Goal: Task Accomplishment & Management: Manage account settings

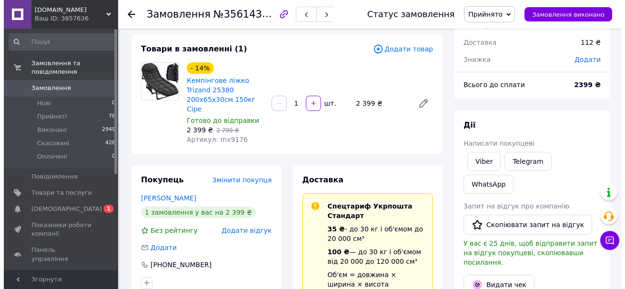
scroll to position [95, 0]
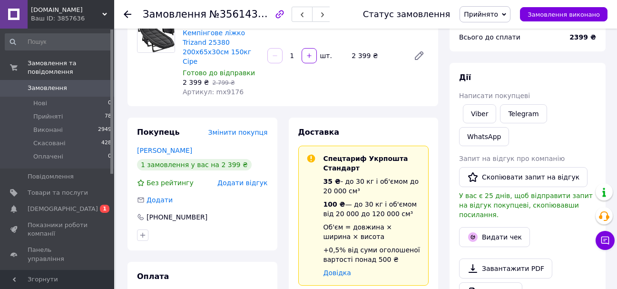
click at [244, 179] on span "Додати відгук" at bounding box center [243, 183] width 50 height 8
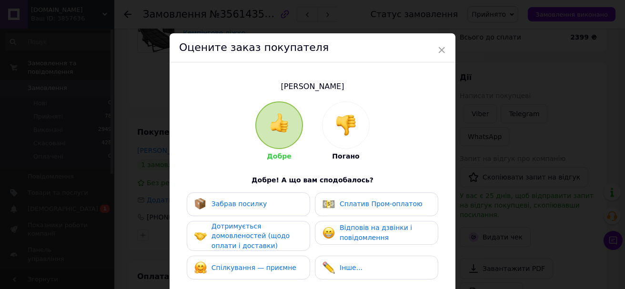
click at [250, 205] on span "Забрав посилку" at bounding box center [239, 204] width 56 height 8
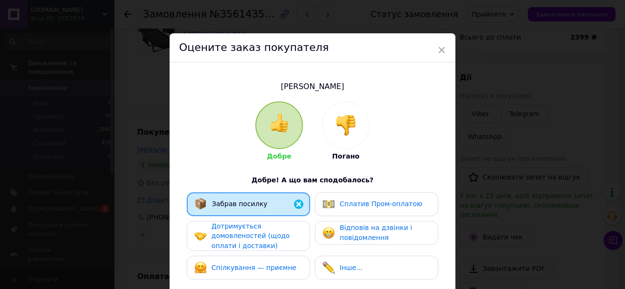
click at [251, 238] on span "Дотримується домовленостей (щодо оплати і доставки)" at bounding box center [250, 235] width 78 height 27
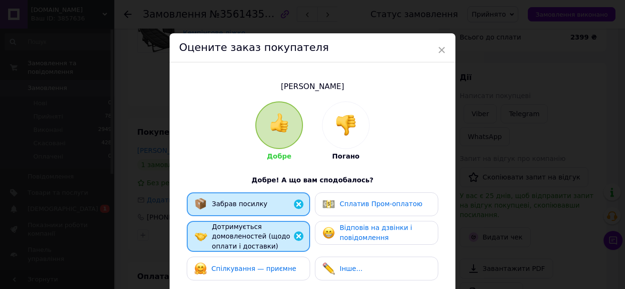
click at [252, 260] on div "Спілкування — приємне" at bounding box center [248, 269] width 123 height 24
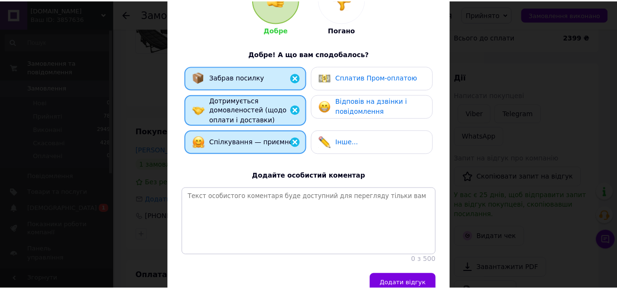
scroll to position [180, 0]
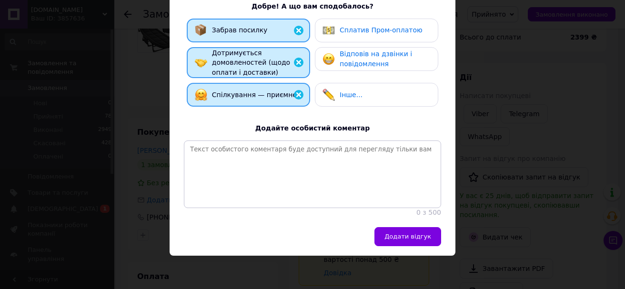
click at [390, 221] on div "[PERSON_NAME] Погано Добре! А що вам сподобалось? Забрав посилку Сплатив Пром-о…" at bounding box center [312, 58] width 286 height 338
click at [392, 228] on button "Додати відгук" at bounding box center [407, 236] width 67 height 19
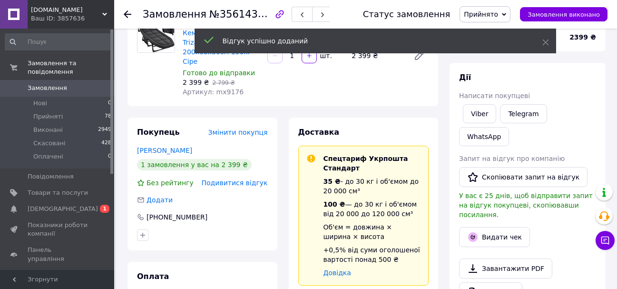
click at [572, 12] on span "Замовлення виконано" at bounding box center [564, 14] width 72 height 7
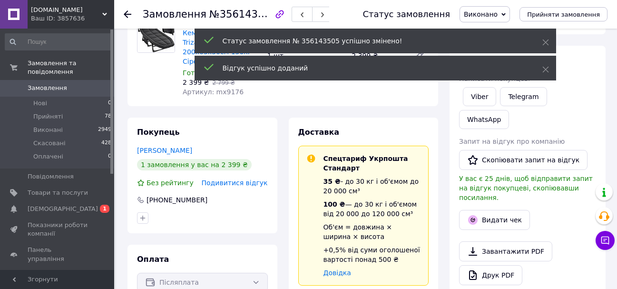
click at [128, 12] on icon at bounding box center [128, 14] width 8 height 8
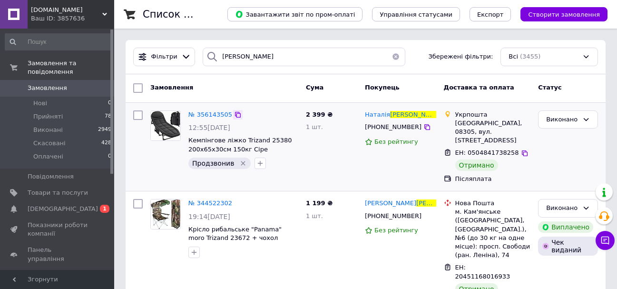
click at [235, 116] on icon at bounding box center [238, 115] width 6 height 6
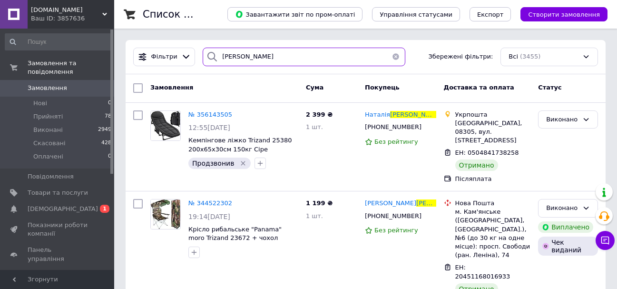
drag, startPoint x: 221, startPoint y: 54, endPoint x: 215, endPoint y: 52, distance: 6.9
click at [215, 52] on div "[PERSON_NAME]" at bounding box center [304, 57] width 202 height 19
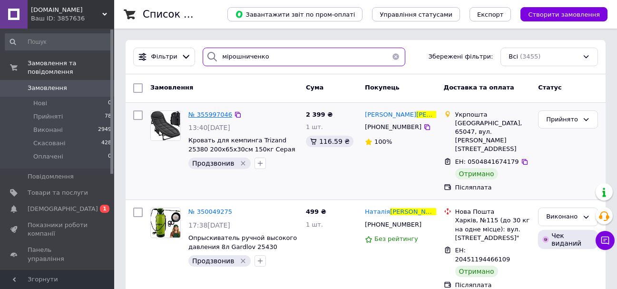
type input "мірошниченко"
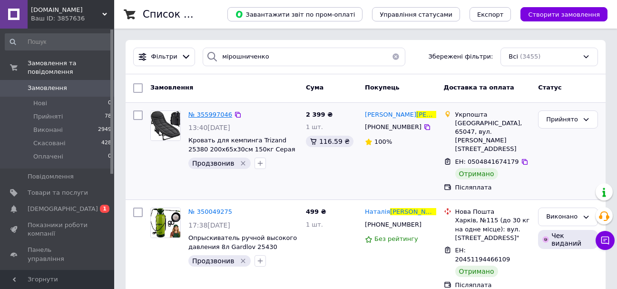
click at [211, 112] on span "№ 355997046" at bounding box center [210, 114] width 44 height 7
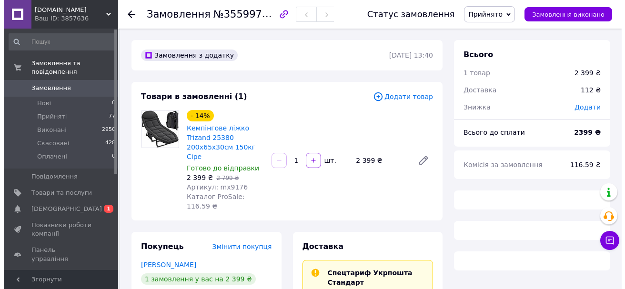
scroll to position [143, 0]
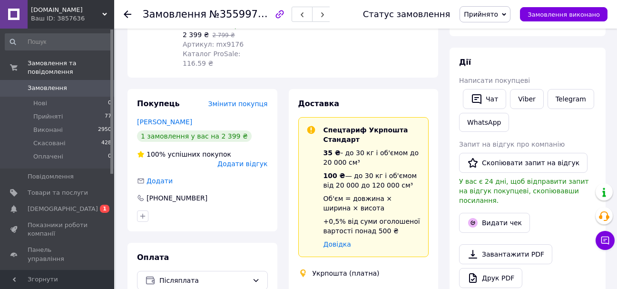
click at [243, 160] on span "Додати відгук" at bounding box center [243, 164] width 50 height 8
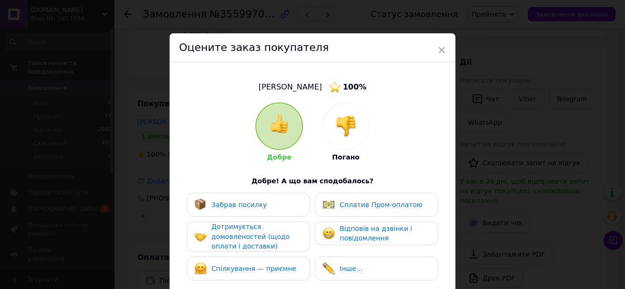
drag, startPoint x: 254, startPoint y: 196, endPoint x: 257, endPoint y: 225, distance: 29.2
click at [254, 196] on div "Забрав посилку" at bounding box center [248, 205] width 123 height 24
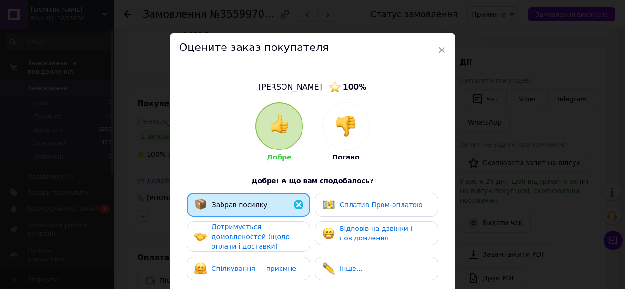
drag, startPoint x: 260, startPoint y: 241, endPoint x: 263, endPoint y: 247, distance: 6.6
click at [261, 243] on span "Дотримується домовленостей (щодо оплати і доставки)" at bounding box center [250, 236] width 78 height 27
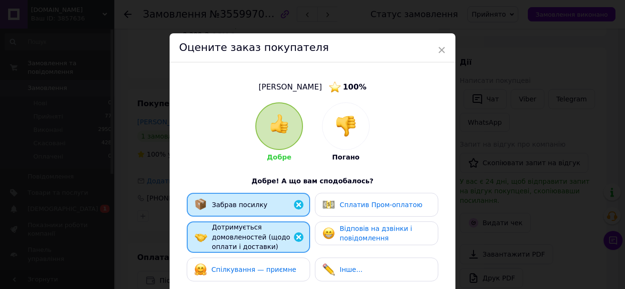
drag, startPoint x: 263, startPoint y: 247, endPoint x: 271, endPoint y: 263, distance: 18.5
click at [271, 263] on div "Спілкування — приємне" at bounding box center [245, 269] width 102 height 12
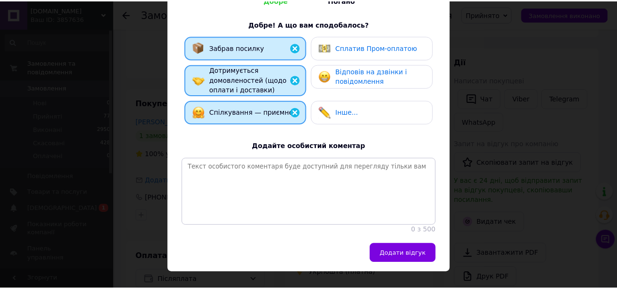
scroll to position [180, 0]
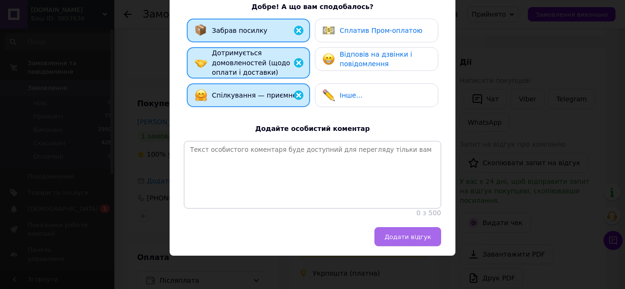
click at [392, 228] on button "Додати відгук" at bounding box center [407, 236] width 67 height 19
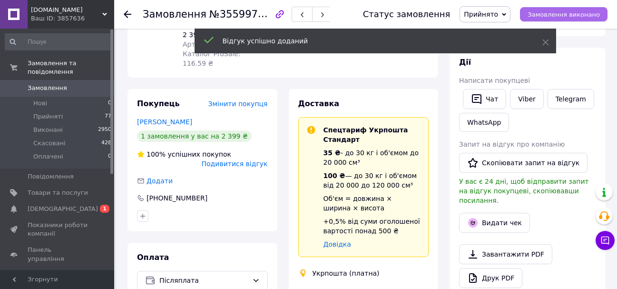
click at [570, 16] on span "Замовлення виконано" at bounding box center [564, 14] width 72 height 7
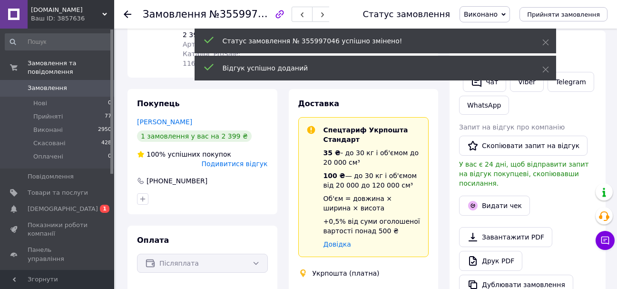
click at [128, 10] on div at bounding box center [128, 15] width 8 height 10
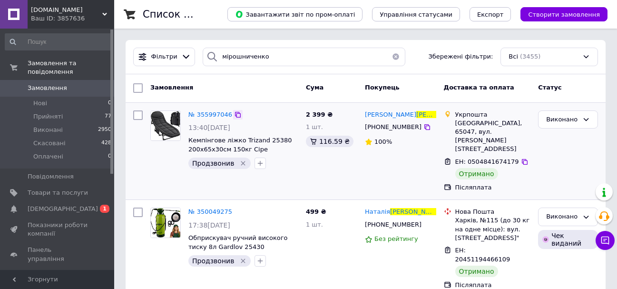
click at [235, 114] on icon at bounding box center [238, 115] width 6 height 6
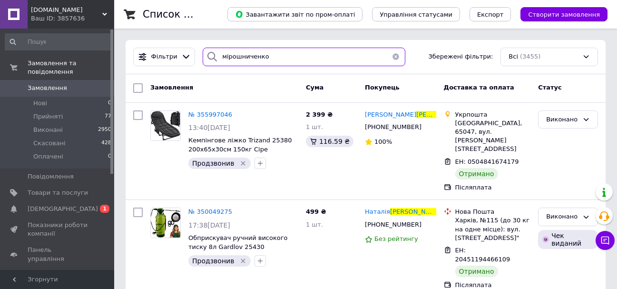
drag, startPoint x: 274, startPoint y: 54, endPoint x: 194, endPoint y: 51, distance: 80.5
click at [194, 51] on div "[PERSON_NAME] Збережені фільтри: Всі (3455)" at bounding box center [365, 57] width 473 height 19
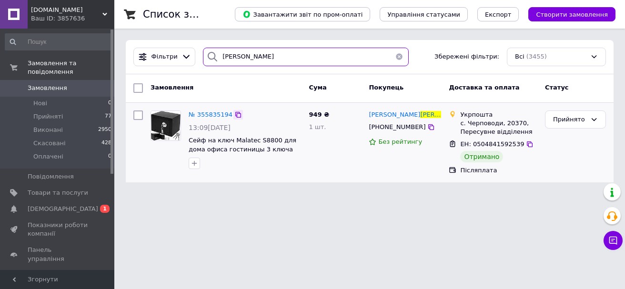
type input "[PERSON_NAME]"
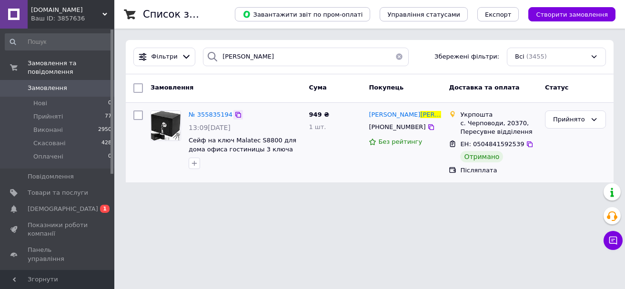
click at [234, 115] on icon at bounding box center [238, 115] width 8 height 8
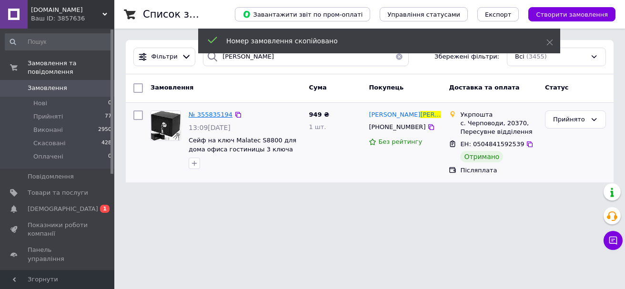
click at [218, 117] on span "№ 355835194" at bounding box center [210, 114] width 44 height 7
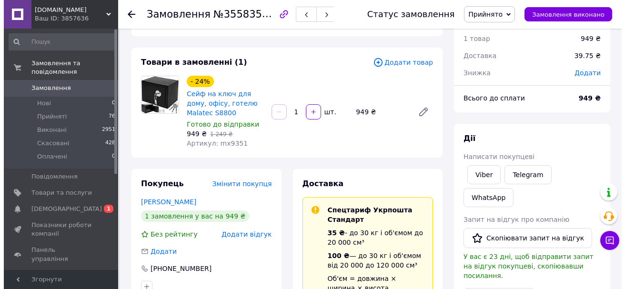
scroll to position [48, 0]
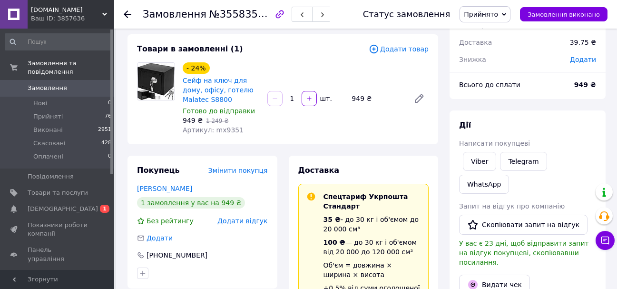
click at [246, 228] on div "Покупець Змінити покупця [PERSON_NAME] 1 замовлення у вас на 949 ₴ Без рейтингу…" at bounding box center [203, 222] width 150 height 133
click at [249, 221] on span "Додати відгук" at bounding box center [243, 221] width 50 height 8
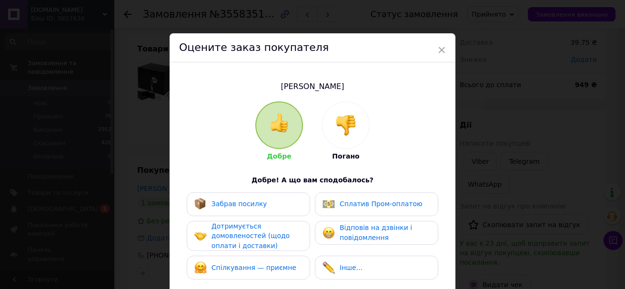
click at [252, 208] on div "Забрав посилку" at bounding box center [239, 204] width 56 height 10
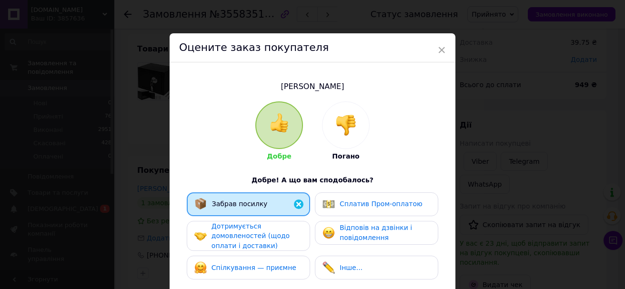
click at [251, 244] on span "Дотримується домовленостей (щодо оплати і доставки)" at bounding box center [250, 235] width 78 height 27
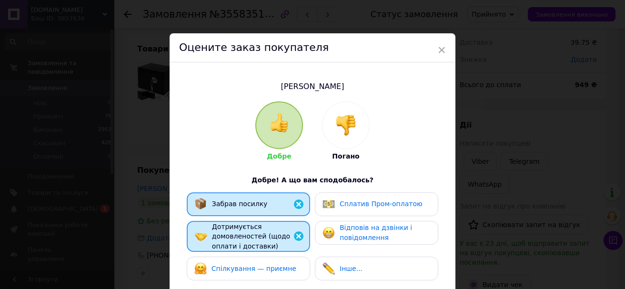
click at [253, 271] on span "Спілкування — приємне" at bounding box center [253, 269] width 85 height 8
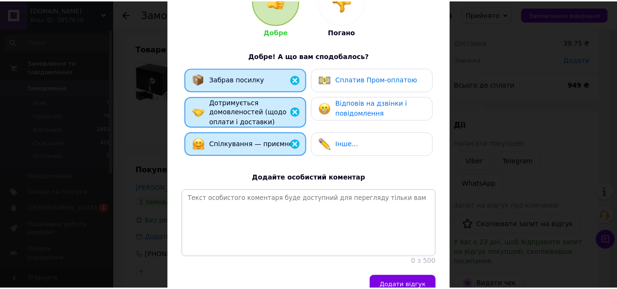
scroll to position [180, 0]
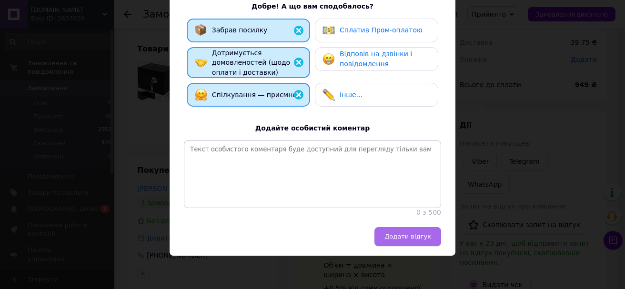
click at [402, 241] on button "Додати відгук" at bounding box center [407, 236] width 67 height 19
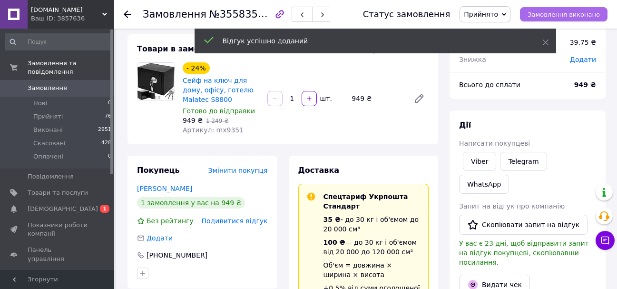
click at [576, 11] on span "Замовлення виконано" at bounding box center [564, 14] width 72 height 7
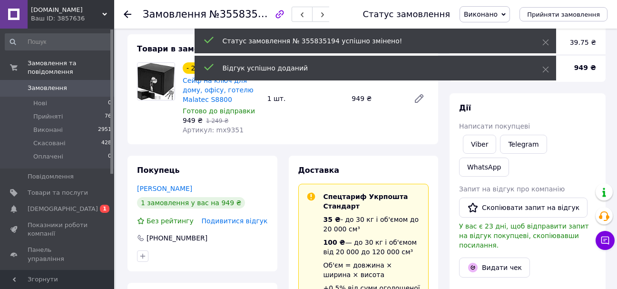
click at [129, 12] on icon at bounding box center [128, 14] width 8 height 8
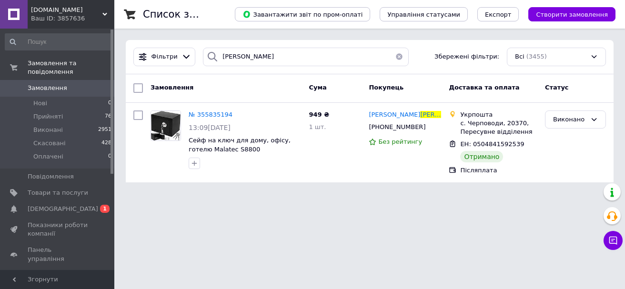
click at [394, 58] on button "button" at bounding box center [398, 57] width 19 height 19
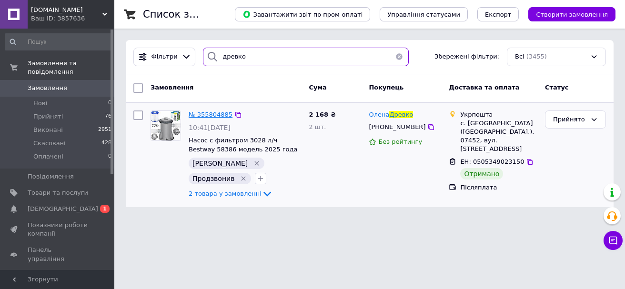
type input "древко"
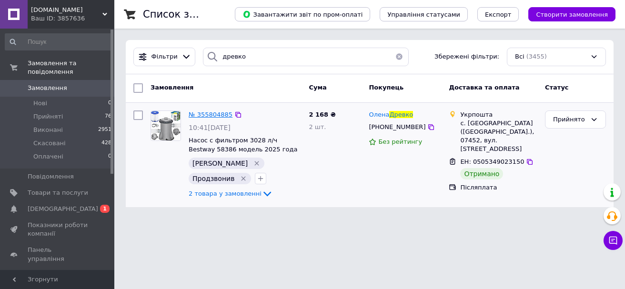
click at [218, 115] on span "№ 355804885" at bounding box center [210, 114] width 44 height 7
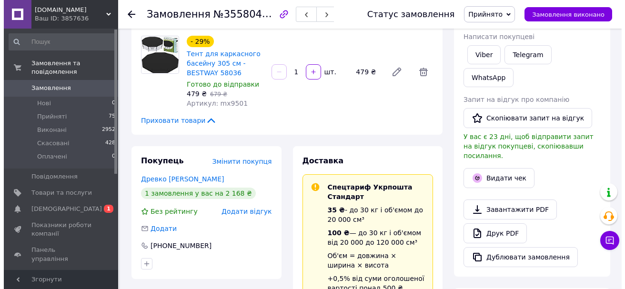
scroll to position [190, 0]
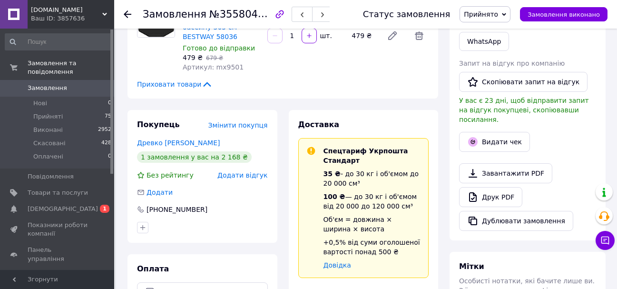
click at [239, 171] on span "Додати відгук" at bounding box center [243, 175] width 50 height 8
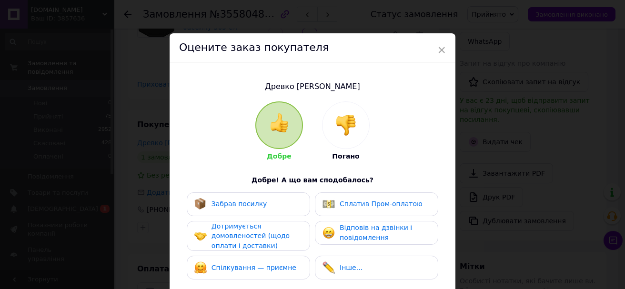
click at [253, 208] on span "Забрав посилку" at bounding box center [239, 204] width 56 height 8
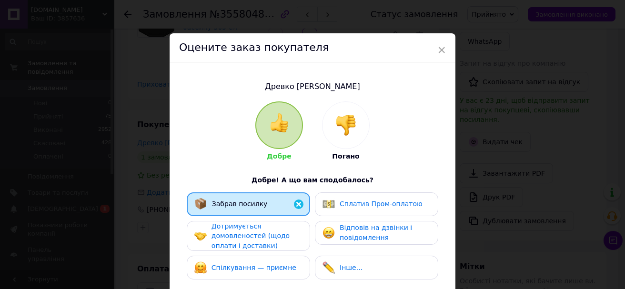
drag, startPoint x: 255, startPoint y: 234, endPoint x: 255, endPoint y: 242, distance: 8.1
click at [255, 242] on span "Дотримується домовленостей (щодо оплати і доставки)" at bounding box center [250, 235] width 78 height 27
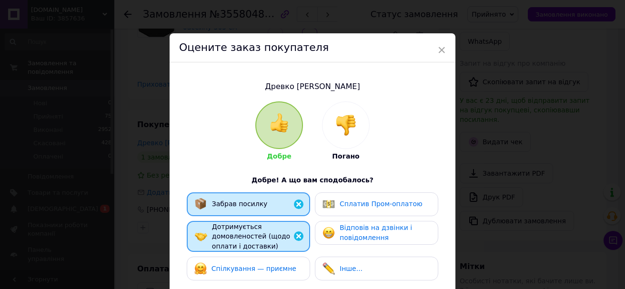
click at [257, 270] on span "Спілкування — приємне" at bounding box center [253, 269] width 85 height 8
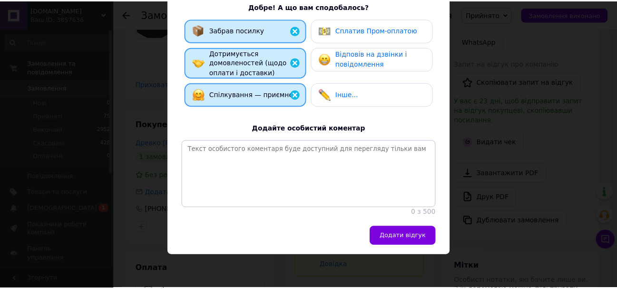
scroll to position [180, 0]
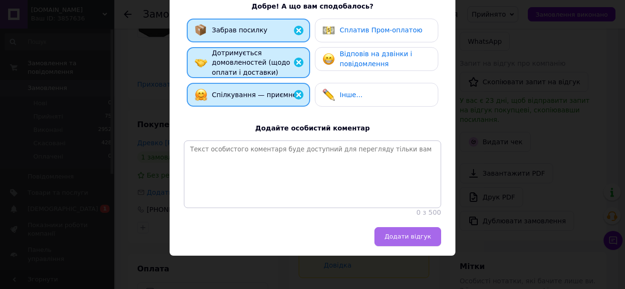
click at [413, 236] on span "Додати відгук" at bounding box center [407, 236] width 47 height 7
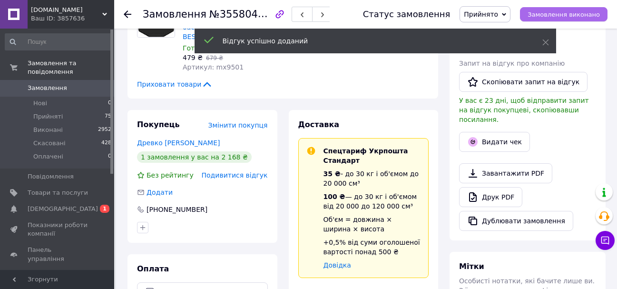
click at [578, 11] on span "Замовлення виконано" at bounding box center [564, 14] width 72 height 7
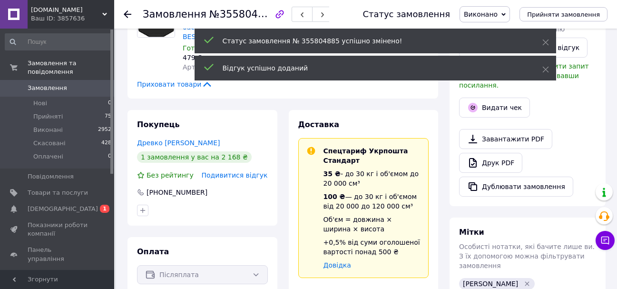
click at [126, 13] on use at bounding box center [128, 14] width 8 height 8
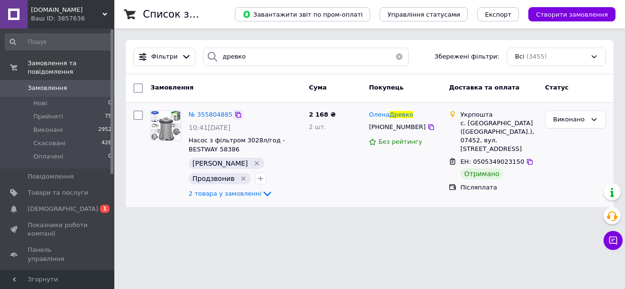
click at [235, 116] on icon at bounding box center [238, 115] width 6 height 6
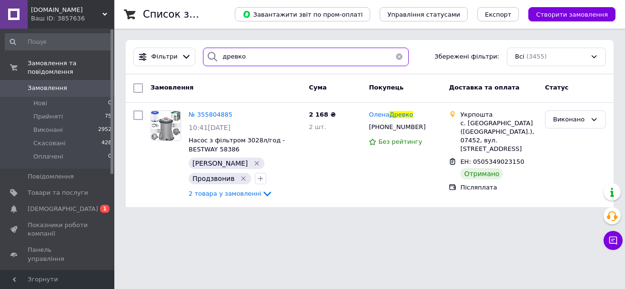
drag, startPoint x: 256, startPoint y: 61, endPoint x: 192, endPoint y: 58, distance: 63.4
click at [192, 58] on div "[PERSON_NAME] Збережені фільтри: Всі (3455)" at bounding box center [369, 57] width 480 height 19
paste input "356360185"
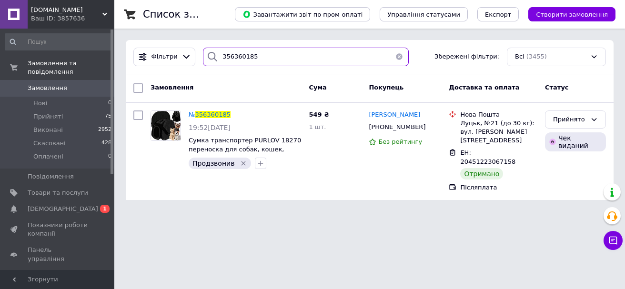
type input "356360185"
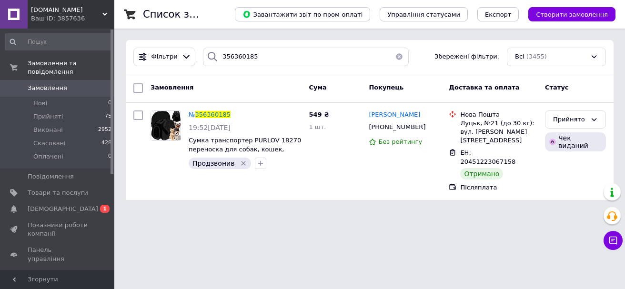
click at [201, 111] on span "356360185" at bounding box center [212, 114] width 35 height 7
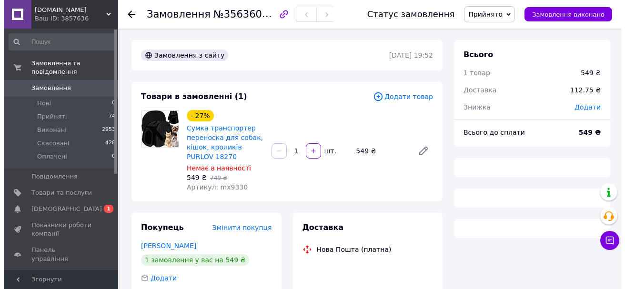
scroll to position [143, 0]
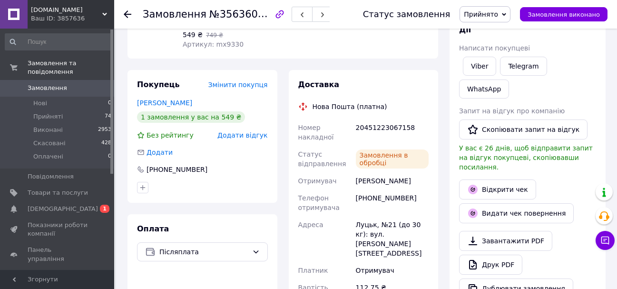
drag, startPoint x: 228, startPoint y: 130, endPoint x: 237, endPoint y: 132, distance: 9.2
click at [237, 132] on span "Додати відгук" at bounding box center [243, 135] width 50 height 8
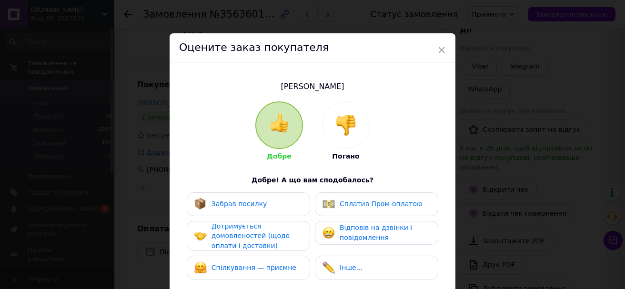
click at [252, 201] on span "Забрав посилку" at bounding box center [239, 204] width 56 height 8
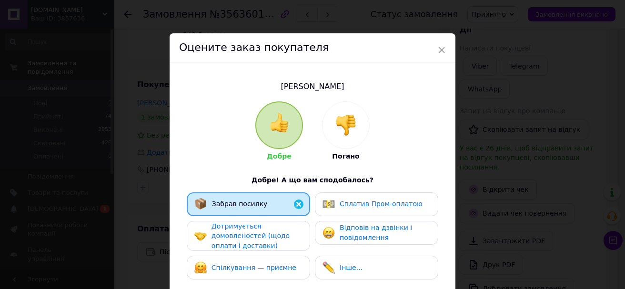
drag, startPoint x: 251, startPoint y: 234, endPoint x: 252, endPoint y: 241, distance: 7.2
click at [251, 237] on span "Дотримується домовленостей (щодо оплати і доставки)" at bounding box center [250, 235] width 78 height 27
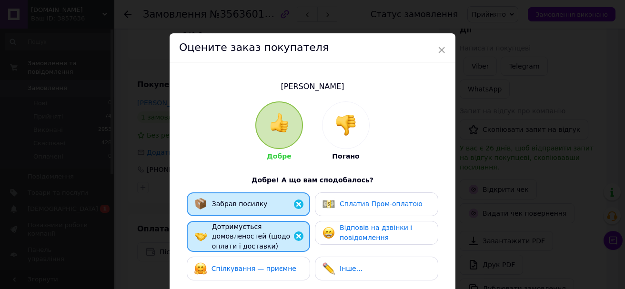
click at [253, 255] on div "Забрав посилку Сплатив Пром-оплатою Дотримується домовленостей (щодо оплати і д…" at bounding box center [312, 238] width 257 height 93
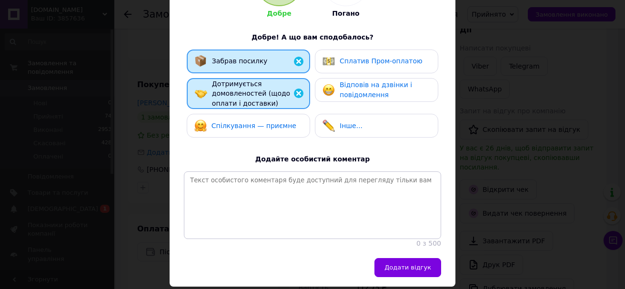
click at [255, 131] on div "Спілкування — приємне" at bounding box center [248, 126] width 123 height 24
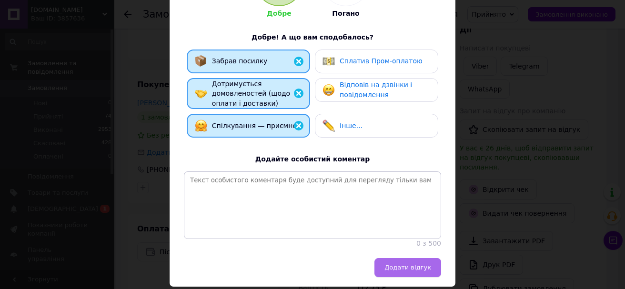
click at [402, 277] on button "Додати відгук" at bounding box center [407, 267] width 67 height 19
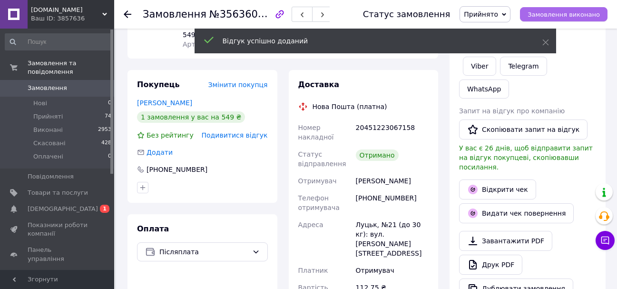
click at [589, 14] on span "Замовлення виконано" at bounding box center [564, 14] width 72 height 7
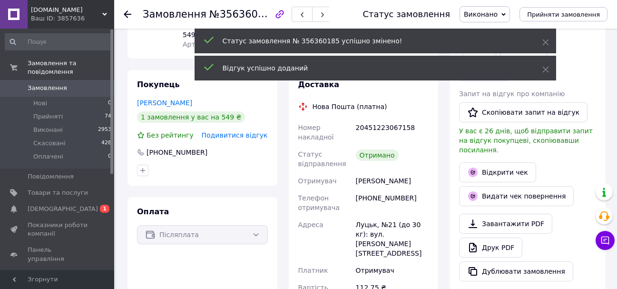
click at [129, 11] on icon at bounding box center [128, 14] width 8 height 8
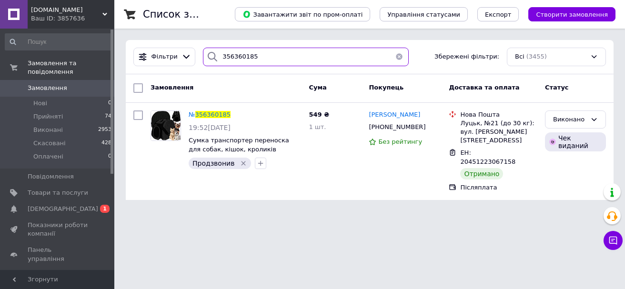
drag, startPoint x: 257, startPoint y: 56, endPoint x: 205, endPoint y: 51, distance: 51.6
click at [205, 51] on div "356360185" at bounding box center [306, 57] width 206 height 19
paste input "269880"
type input "356269880"
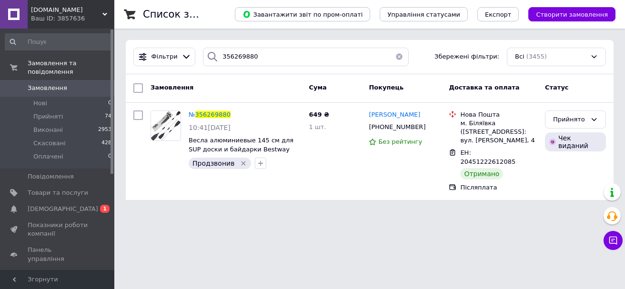
click at [213, 113] on span "356269880" at bounding box center [212, 114] width 35 height 7
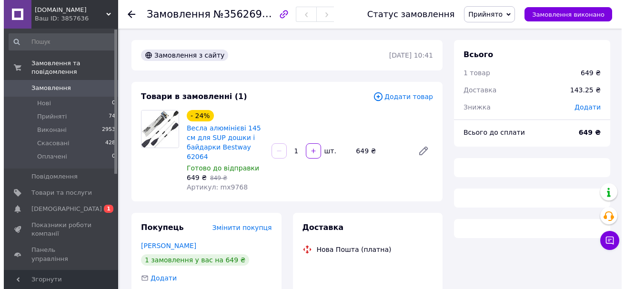
scroll to position [95, 0]
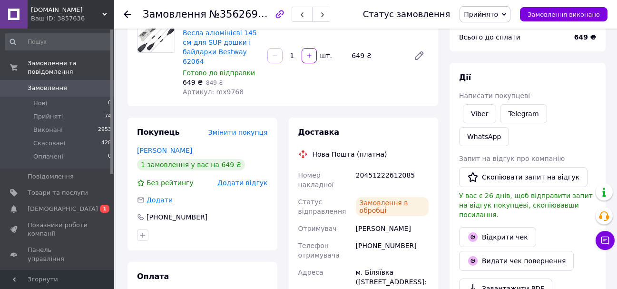
click at [255, 179] on span "Додати відгук" at bounding box center [243, 183] width 50 height 8
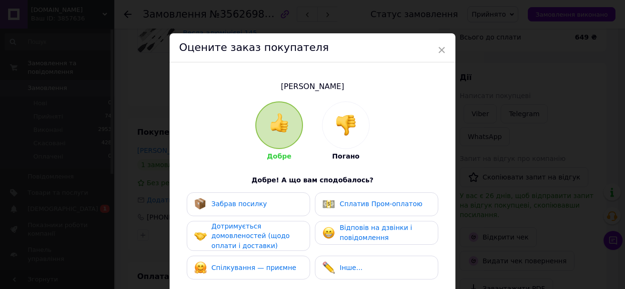
click at [253, 209] on div "Забрав посилку" at bounding box center [230, 204] width 73 height 12
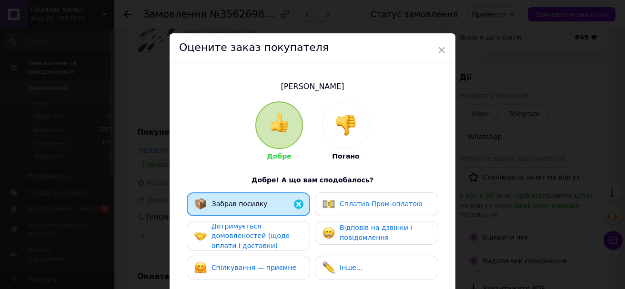
click at [256, 236] on span "Дотримується домовленостей (щодо оплати і доставки)" at bounding box center [250, 235] width 78 height 27
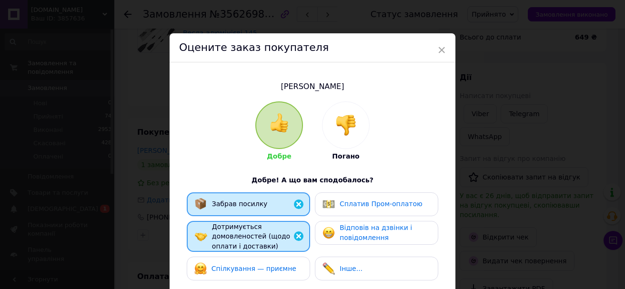
click at [258, 262] on div "Спілкування — приємне" at bounding box center [245, 268] width 102 height 12
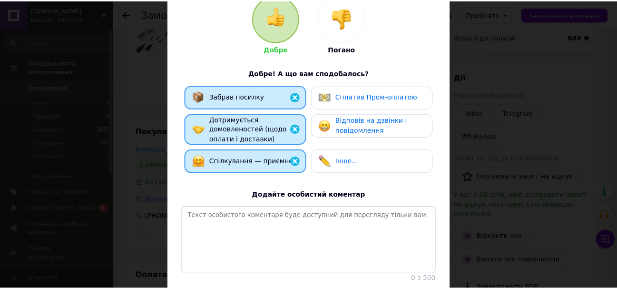
scroll to position [143, 0]
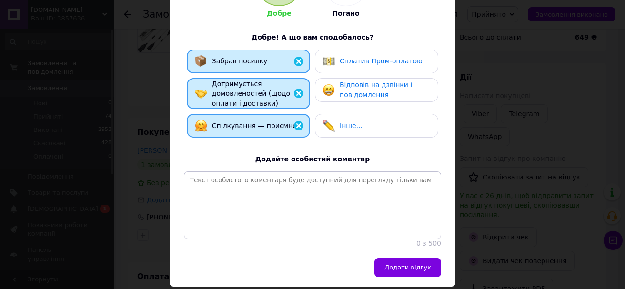
click at [409, 271] on span "Додати відгук" at bounding box center [407, 267] width 47 height 7
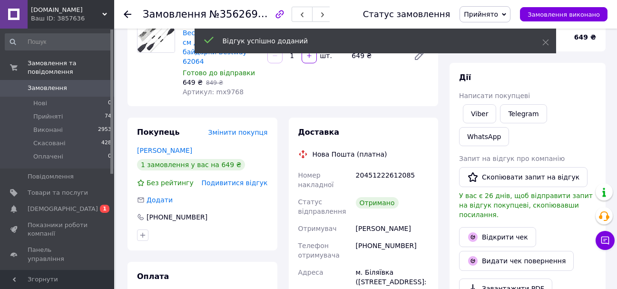
click at [577, 14] on span "Замовлення виконано" at bounding box center [564, 14] width 72 height 7
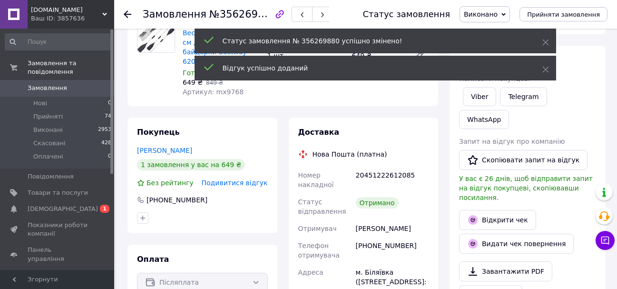
click at [129, 12] on icon at bounding box center [128, 14] width 8 height 8
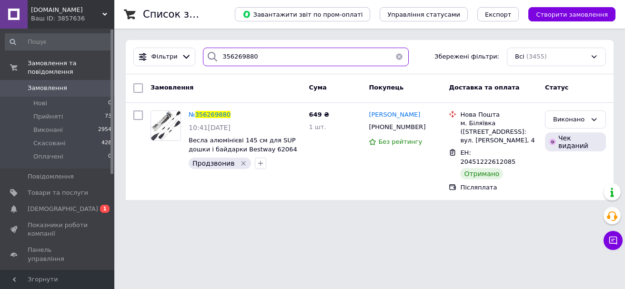
drag, startPoint x: 258, startPoint y: 48, endPoint x: 201, endPoint y: 48, distance: 56.2
click at [203, 48] on div "356269880" at bounding box center [306, 57] width 206 height 19
paste input "107953"
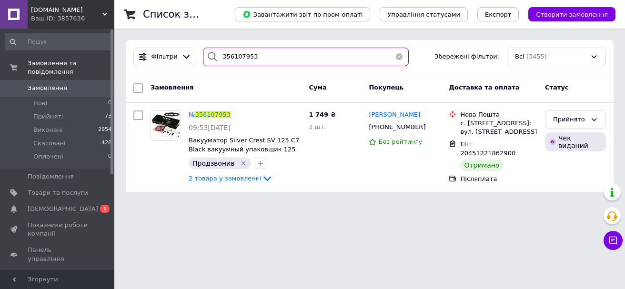
type input "356107953"
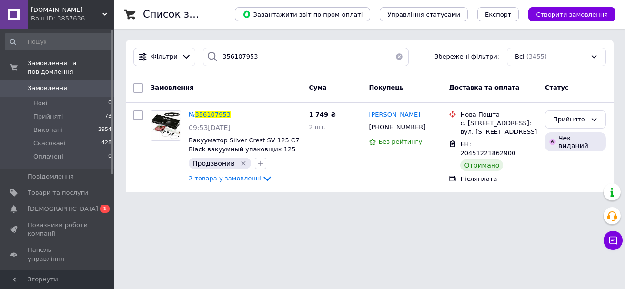
click at [213, 111] on span "356107953" at bounding box center [212, 114] width 35 height 7
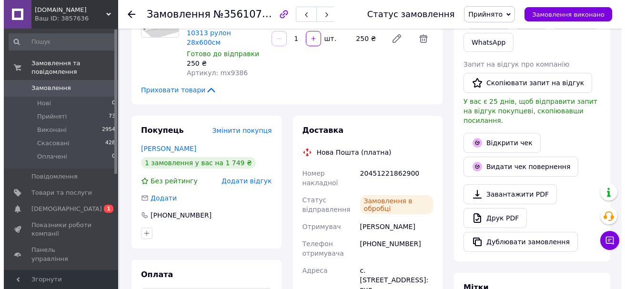
scroll to position [2, 0]
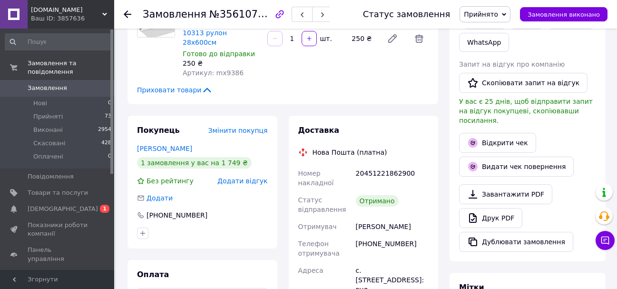
click at [252, 177] on span "Додати відгук" at bounding box center [243, 181] width 50 height 8
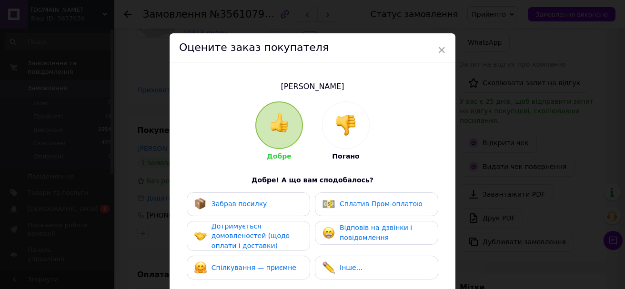
click at [247, 208] on div "Забрав посилку" at bounding box center [230, 204] width 73 height 12
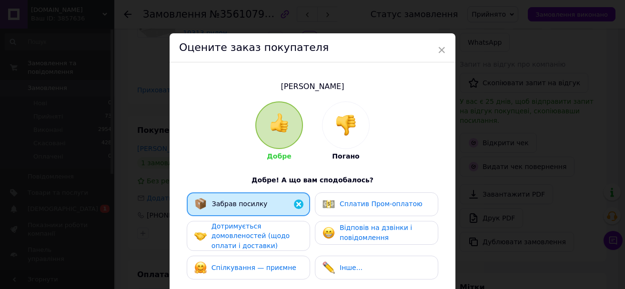
drag, startPoint x: 250, startPoint y: 239, endPoint x: 252, endPoint y: 246, distance: 7.4
click at [251, 242] on span "Дотримується домовленостей (щодо оплати і доставки)" at bounding box center [250, 235] width 78 height 27
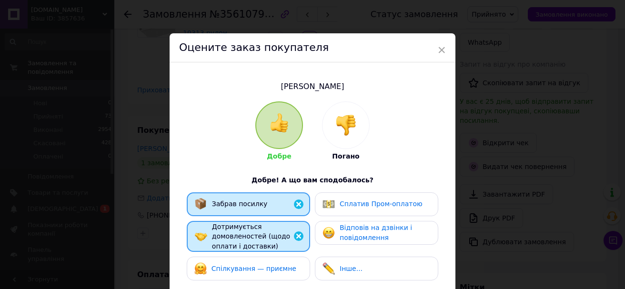
click at [254, 259] on div "Спілкування — приємне" at bounding box center [248, 269] width 123 height 24
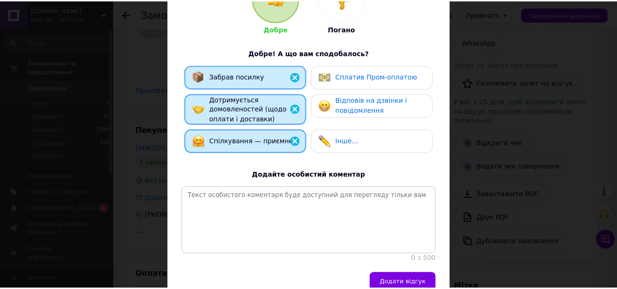
scroll to position [143, 0]
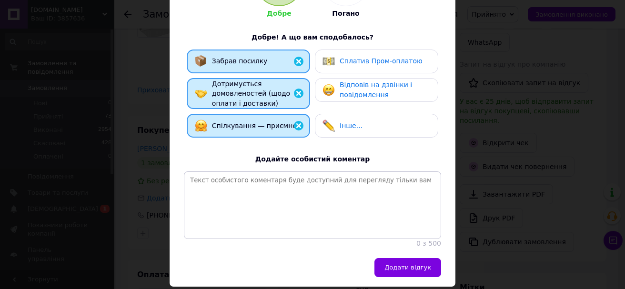
drag, startPoint x: 397, startPoint y: 268, endPoint x: 439, endPoint y: 198, distance: 81.8
click at [397, 269] on button "Додати відгук" at bounding box center [407, 267] width 67 height 19
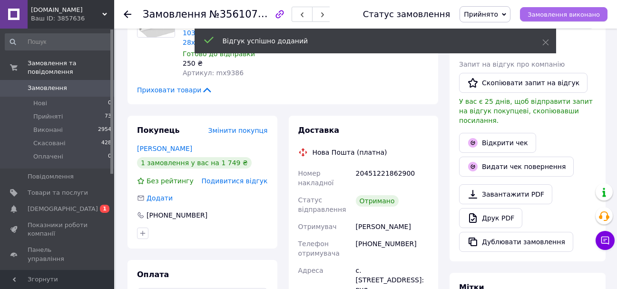
click at [571, 11] on span "Замовлення виконано" at bounding box center [564, 14] width 72 height 7
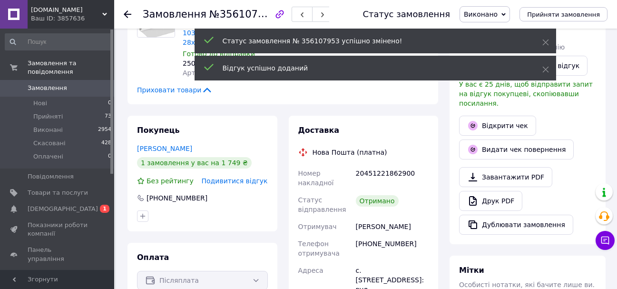
scroll to position [25, 0]
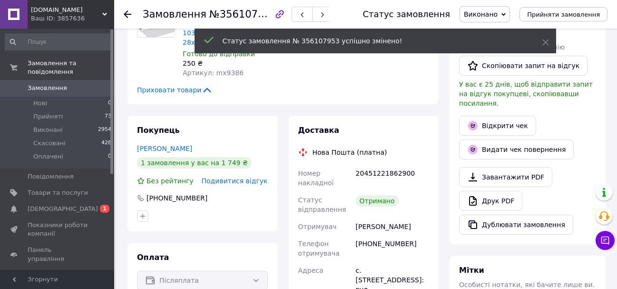
click at [128, 12] on icon at bounding box center [128, 14] width 8 height 8
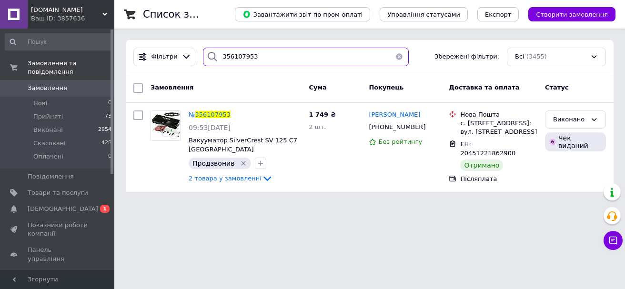
drag, startPoint x: 265, startPoint y: 59, endPoint x: 186, endPoint y: 47, distance: 80.4
click at [186, 47] on div "Фільтри 356107953 Збережені фільтри: Всі (3455)" at bounding box center [369, 57] width 487 height 34
paste input "5961921"
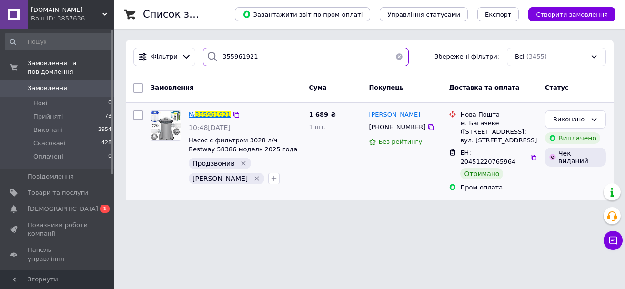
type input "355961921"
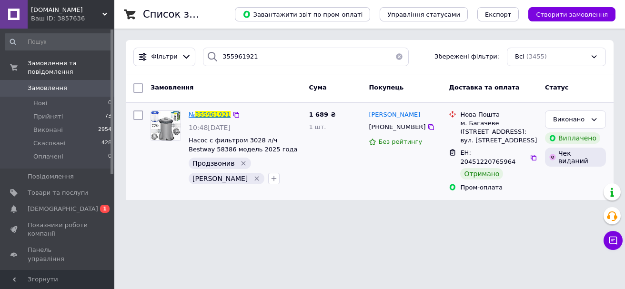
click at [213, 111] on span "355961921" at bounding box center [212, 114] width 35 height 7
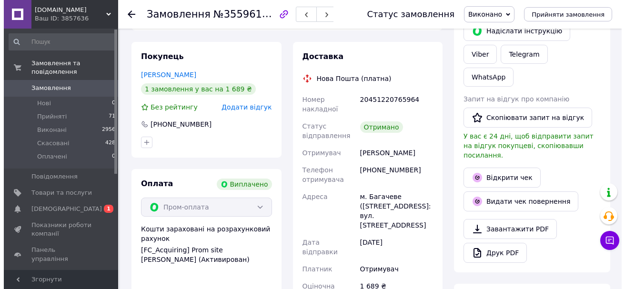
scroll to position [107, 0]
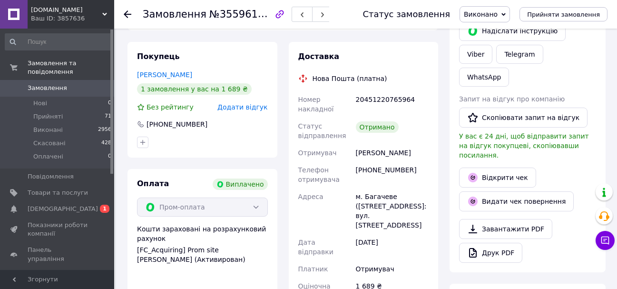
click at [241, 103] on span "Додати відгук" at bounding box center [243, 107] width 50 height 8
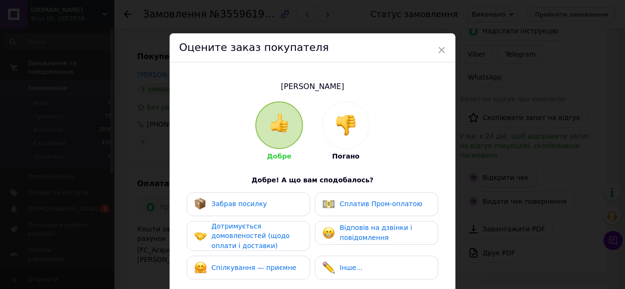
click at [238, 206] on span "Забрав посилку" at bounding box center [239, 204] width 56 height 8
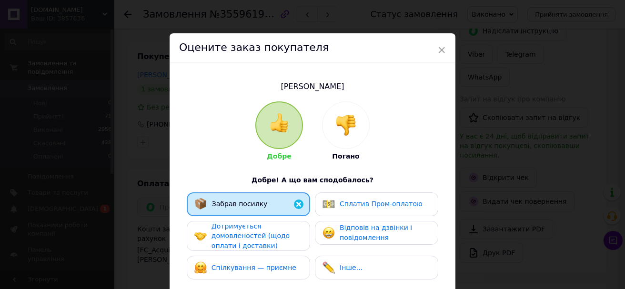
click at [243, 232] on span "Дотримується домовленостей (щодо оплати і доставки)" at bounding box center [250, 235] width 78 height 27
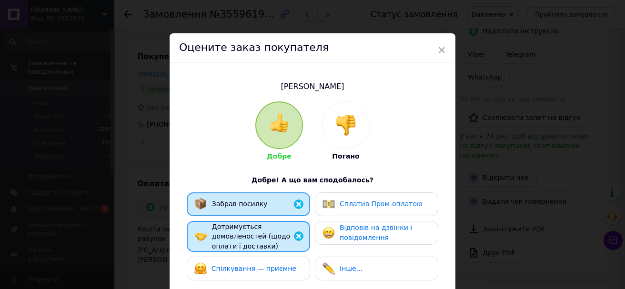
drag, startPoint x: 253, startPoint y: 271, endPoint x: 314, endPoint y: 221, distance: 79.1
click at [255, 271] on span "Спілкування — приємне" at bounding box center [253, 269] width 85 height 8
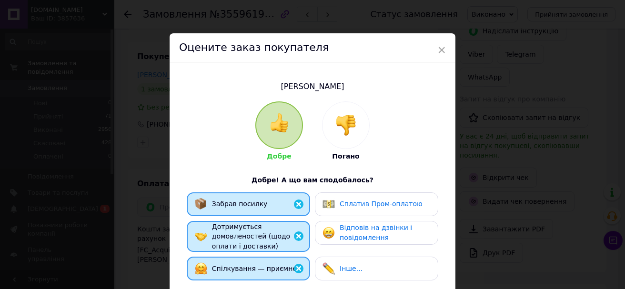
click at [348, 189] on div "Добре Погано Добре! А що вам сподобалось? Забрав посилку Сплатив Пром-оплатою Д…" at bounding box center [312, 245] width 257 height 289
drag, startPoint x: 351, startPoint y: 197, endPoint x: 363, endPoint y: 193, distance: 12.8
click at [351, 197] on div "Сплатив Пром-оплатою" at bounding box center [376, 204] width 123 height 24
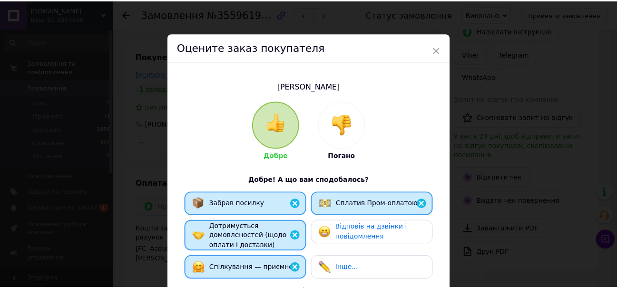
scroll to position [180, 0]
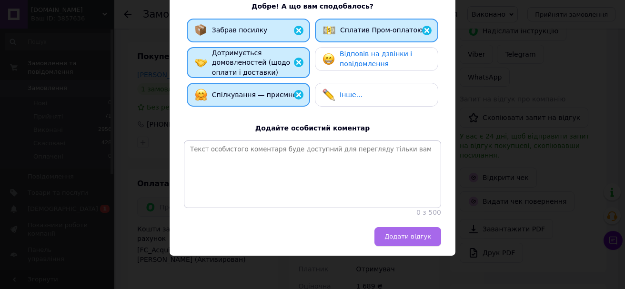
click at [413, 243] on button "Додати відгук" at bounding box center [407, 236] width 67 height 19
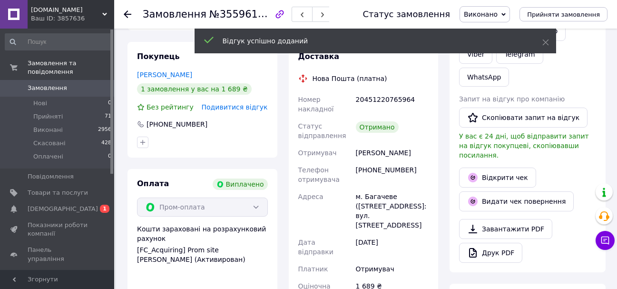
click at [128, 15] on use at bounding box center [128, 14] width 8 height 8
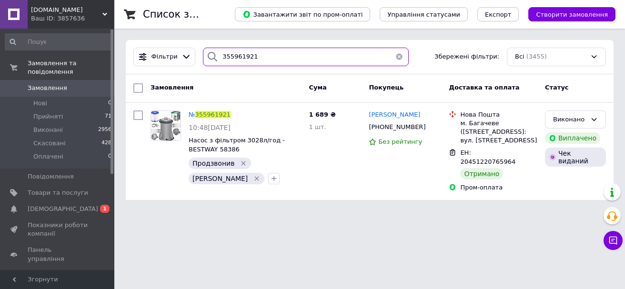
drag, startPoint x: 258, startPoint y: 59, endPoint x: 214, endPoint y: 50, distance: 44.3
click at [214, 50] on div "355961921" at bounding box center [306, 57] width 206 height 19
paste input "601610"
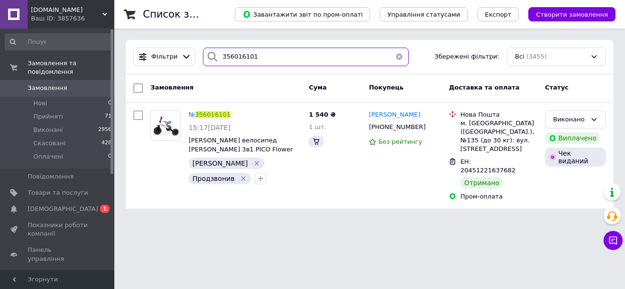
type input "356016101"
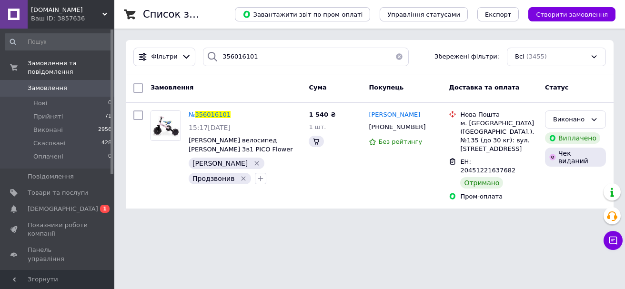
click at [209, 113] on span "356016101" at bounding box center [212, 114] width 35 height 7
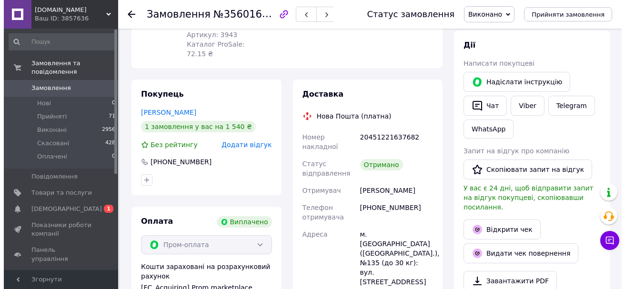
scroll to position [110, 0]
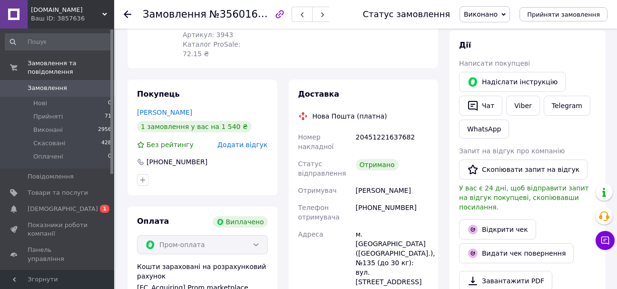
click at [250, 141] on span "Додати відгук" at bounding box center [243, 145] width 50 height 8
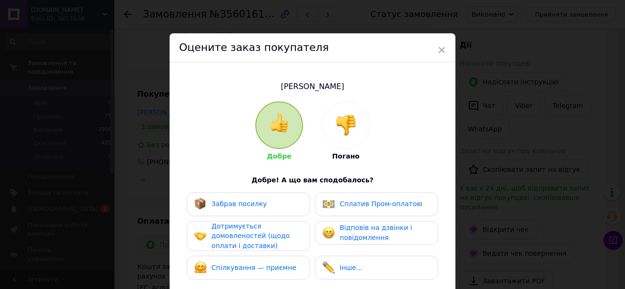
click at [245, 212] on div "Забрав посилку" at bounding box center [248, 204] width 123 height 24
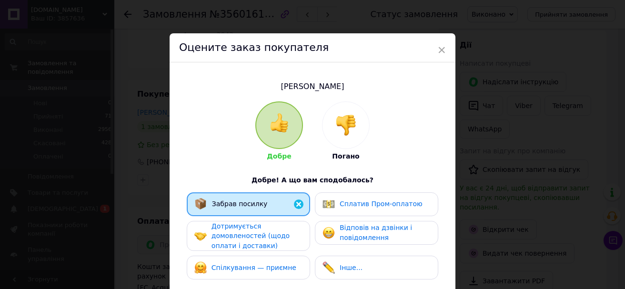
click at [243, 245] on span "Дотримується домовленостей (щодо оплати і доставки)" at bounding box center [250, 235] width 78 height 27
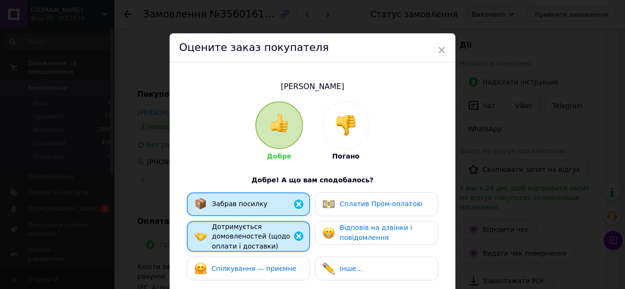
click at [254, 257] on div "Спілкування — приємне" at bounding box center [248, 269] width 123 height 24
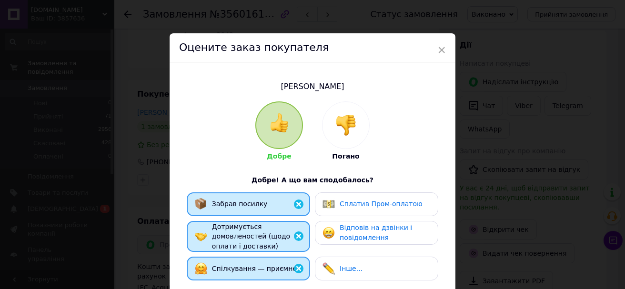
click at [348, 204] on span "Сплатив Пром-оплатою" at bounding box center [380, 204] width 83 height 8
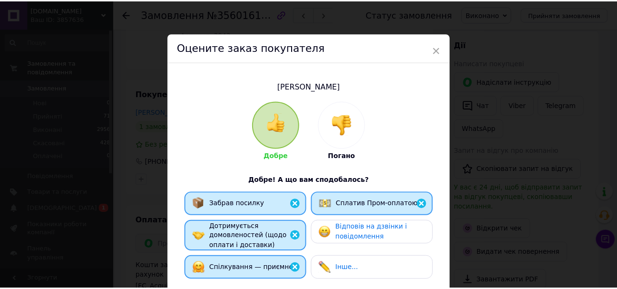
scroll to position [180, 0]
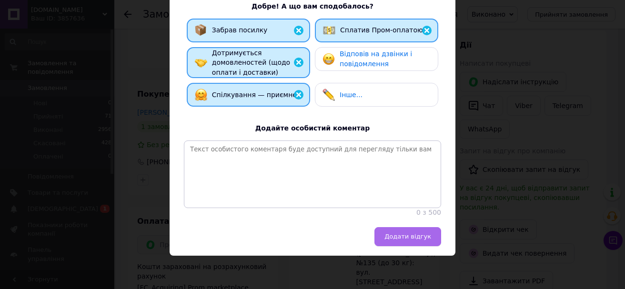
click at [419, 238] on span "Додати відгук" at bounding box center [407, 236] width 47 height 7
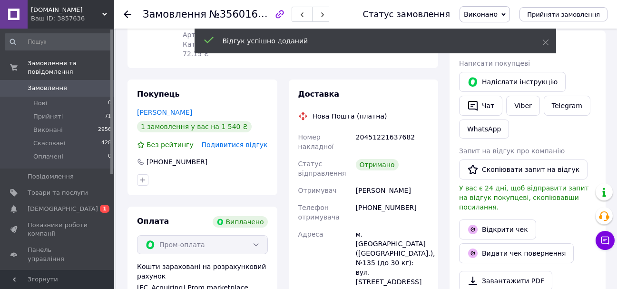
click at [129, 15] on icon at bounding box center [128, 14] width 8 height 8
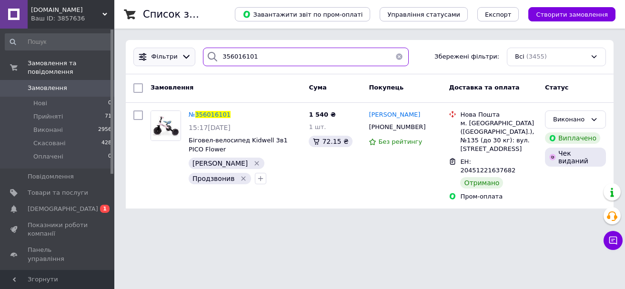
drag, startPoint x: 270, startPoint y: 53, endPoint x: 178, endPoint y: 66, distance: 93.2
click at [178, 66] on div "Фільтри 356016101 Збережені фільтри: Всі (3455)" at bounding box center [369, 57] width 480 height 19
paste input "5747975"
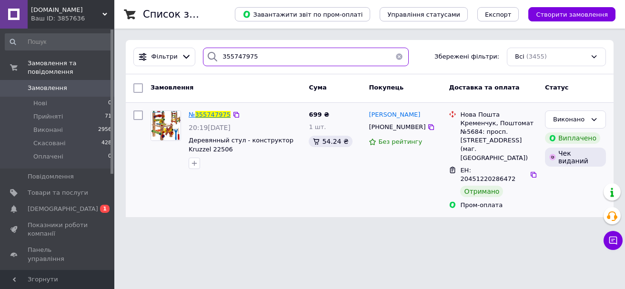
type input "355747975"
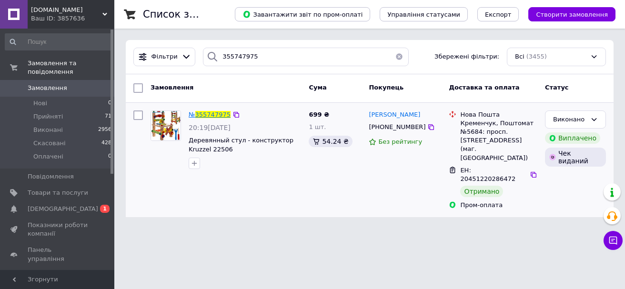
click at [213, 111] on span "355747975" at bounding box center [212, 114] width 35 height 7
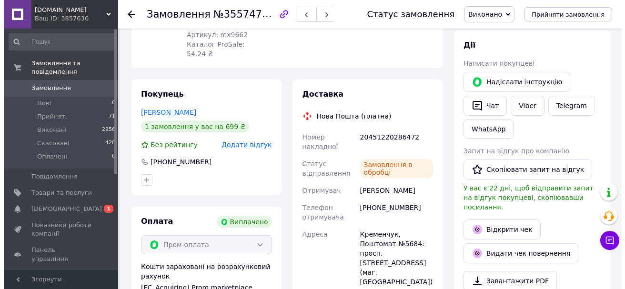
scroll to position [116, 0]
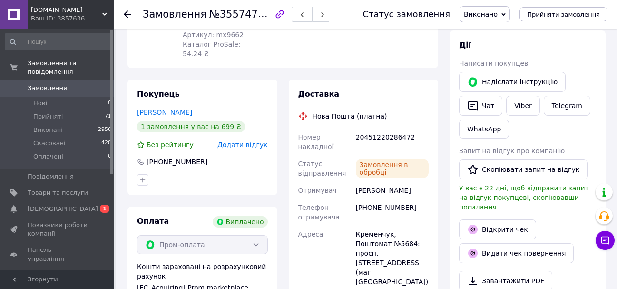
click at [244, 141] on span "Додати відгук" at bounding box center [243, 145] width 50 height 8
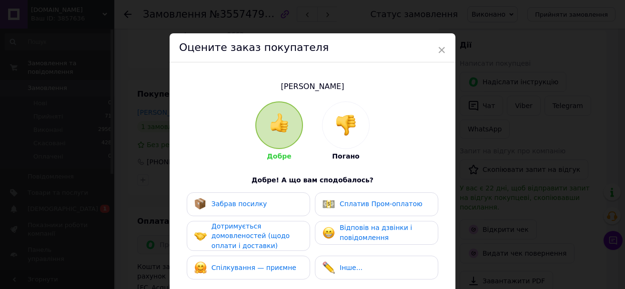
click at [235, 206] on span "Забрав посилку" at bounding box center [239, 204] width 56 height 8
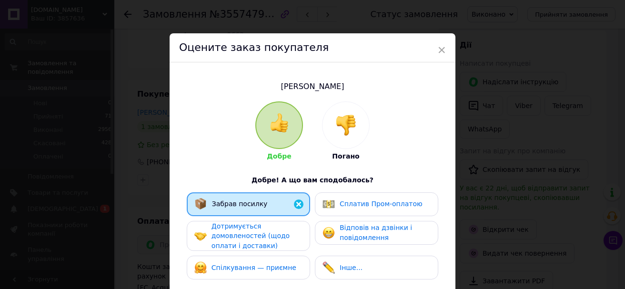
drag, startPoint x: 235, startPoint y: 231, endPoint x: 237, endPoint y: 245, distance: 13.9
click at [236, 233] on span "Дотримується домовленостей (щодо оплати і доставки)" at bounding box center [250, 235] width 78 height 27
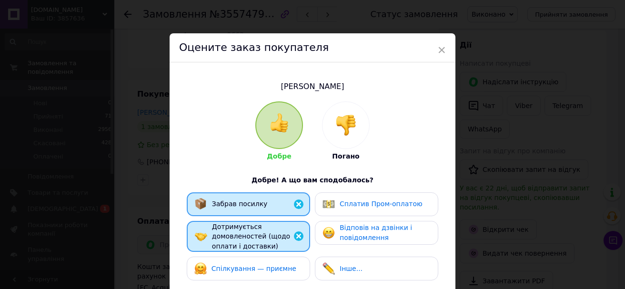
drag, startPoint x: 237, startPoint y: 245, endPoint x: 322, endPoint y: 226, distance: 87.2
click at [245, 253] on div "Забрав посилку Сплатив Пром-оплатою Дотримується домовленостей (щодо оплати і д…" at bounding box center [312, 238] width 257 height 93
click at [357, 203] on span "Сплатив Пром-оплатою" at bounding box center [380, 204] width 83 height 8
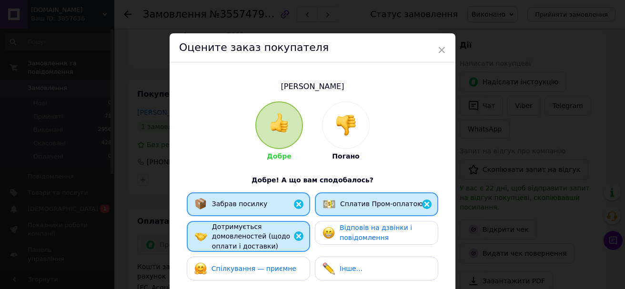
click at [283, 265] on span "Спілкування — приємне" at bounding box center [253, 269] width 85 height 8
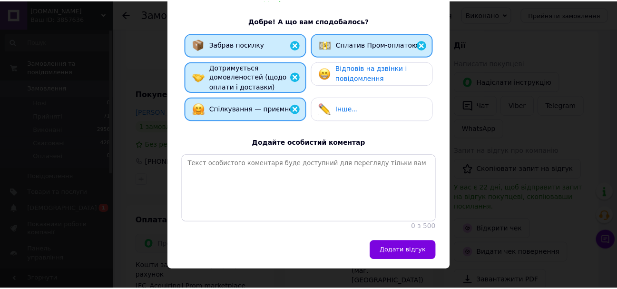
scroll to position [180, 0]
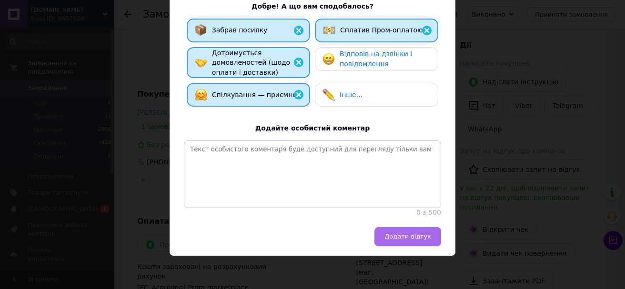
click at [402, 239] on span "Додати відгук" at bounding box center [407, 236] width 47 height 7
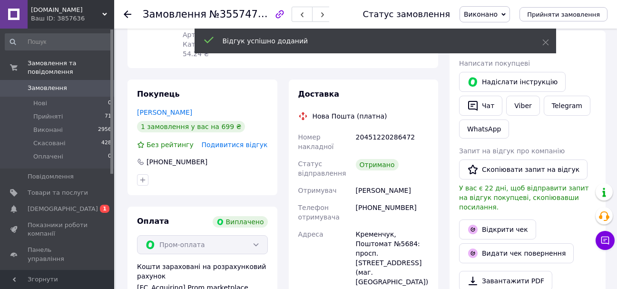
click at [127, 14] on use at bounding box center [128, 14] width 8 height 8
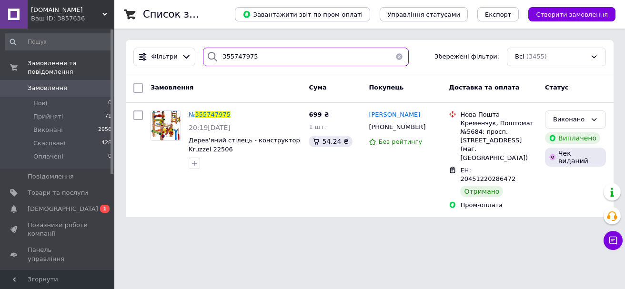
drag, startPoint x: 232, startPoint y: 61, endPoint x: 198, endPoint y: 59, distance: 33.8
click at [203, 59] on div "355747975" at bounding box center [306, 57] width 206 height 19
paste input "565210"
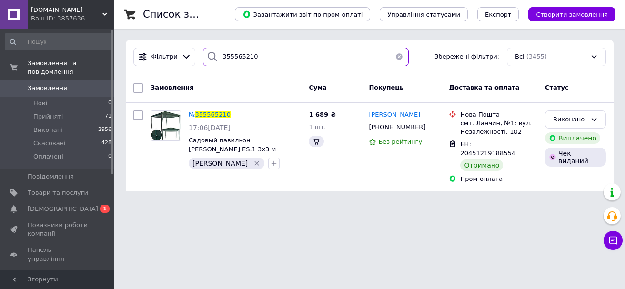
type input "355565210"
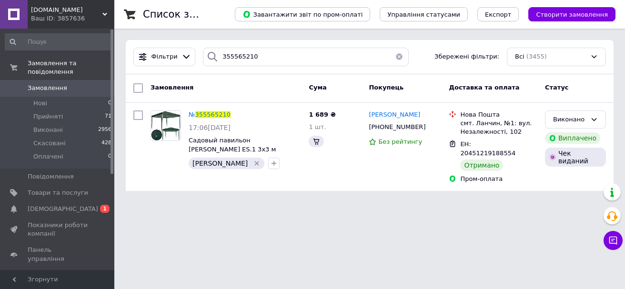
click at [205, 112] on span "355565210" at bounding box center [212, 114] width 35 height 7
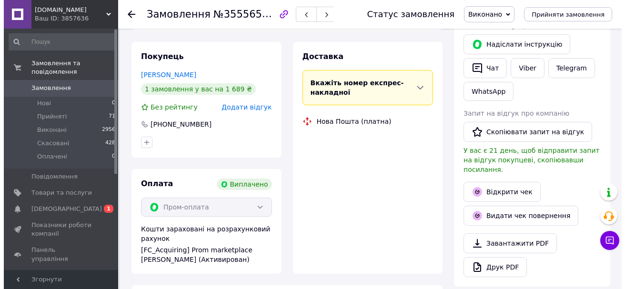
scroll to position [65, 0]
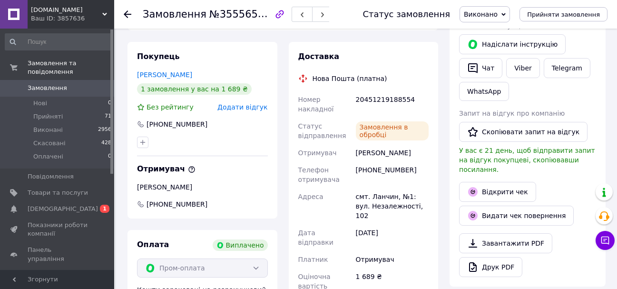
click at [247, 103] on span "Додати відгук" at bounding box center [243, 107] width 50 height 8
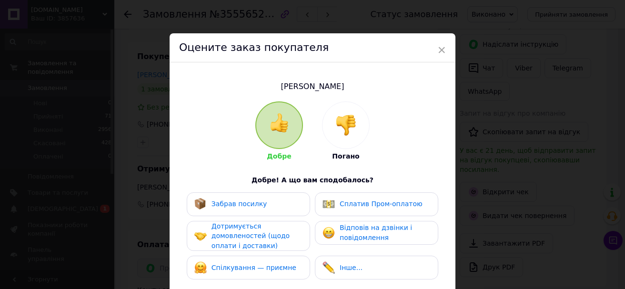
click at [254, 201] on span "Забрав посилку" at bounding box center [239, 204] width 56 height 8
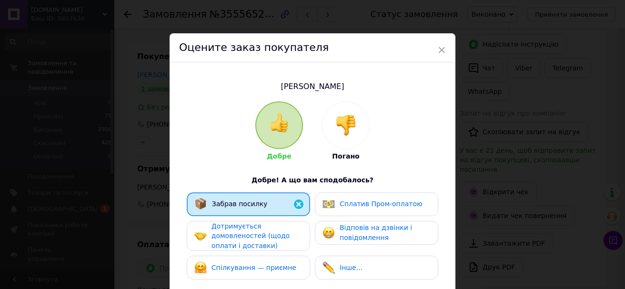
click at [256, 236] on span "Дотримується домовленостей (щодо оплати і доставки)" at bounding box center [250, 235] width 78 height 27
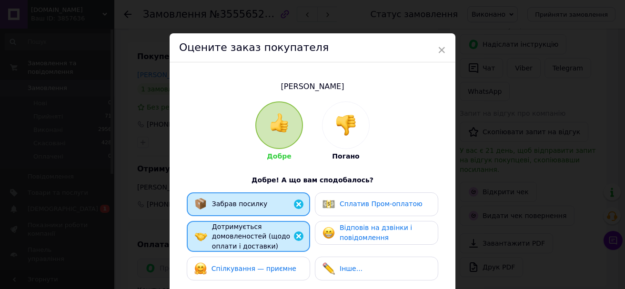
click at [284, 257] on div "Спілкування — приємне" at bounding box center [248, 269] width 123 height 24
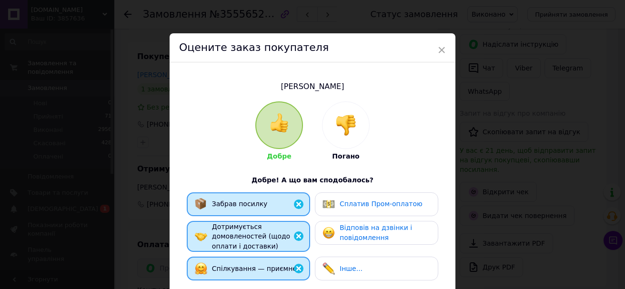
click at [348, 203] on span "Сплатив Пром-оплатою" at bounding box center [380, 204] width 83 height 8
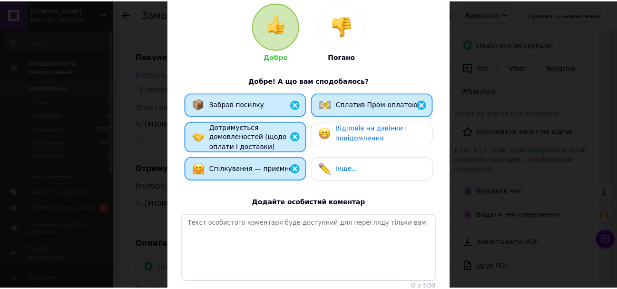
scroll to position [180, 0]
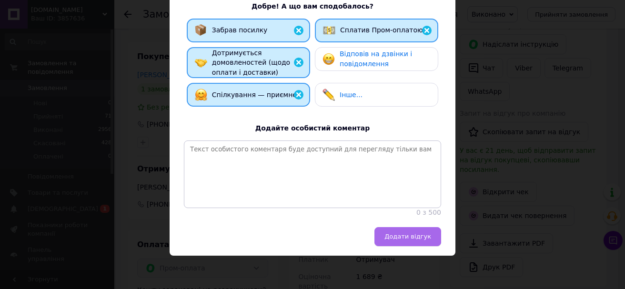
click at [411, 239] on span "Додати відгук" at bounding box center [407, 236] width 47 height 7
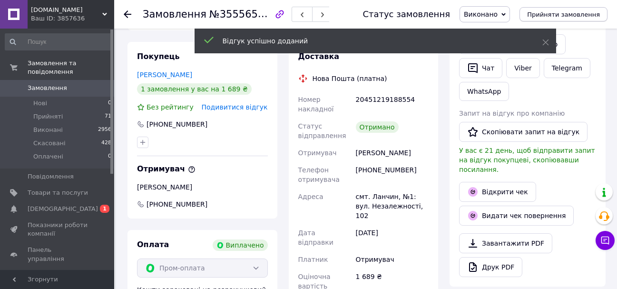
click at [566, 12] on span "Прийняти замовлення" at bounding box center [563, 14] width 73 height 7
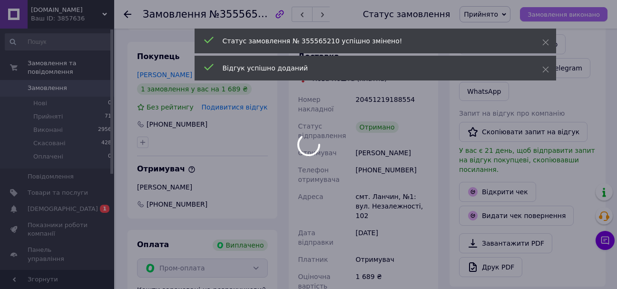
click at [566, 12] on body "[DOMAIN_NAME] Ваш ID: 3857636 Сайт [DOMAIN_NAME] Кабінет покупця Перевірити ста…" at bounding box center [308, 262] width 617 height 884
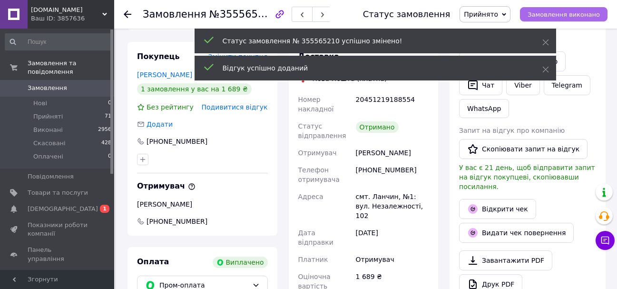
scroll to position [88, 0]
click at [566, 12] on span "Замовлення виконано" at bounding box center [564, 14] width 72 height 7
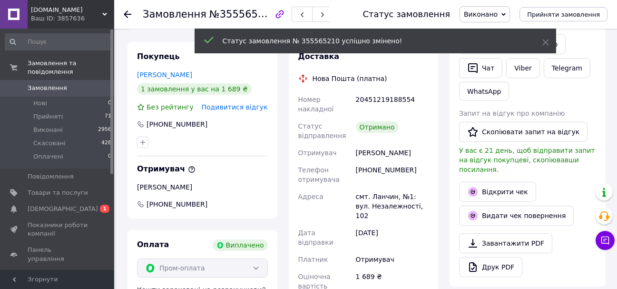
scroll to position [110, 0]
click at [127, 12] on icon at bounding box center [128, 14] width 8 height 8
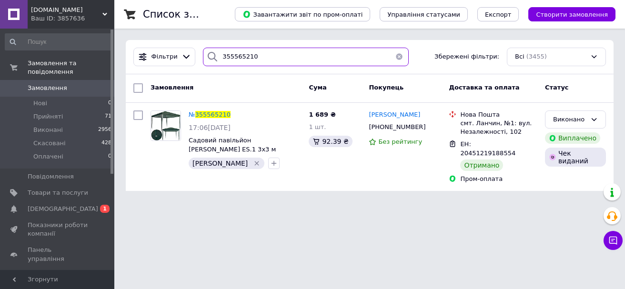
drag, startPoint x: 260, startPoint y: 58, endPoint x: 195, endPoint y: 55, distance: 65.3
click at [199, 55] on div "355565210" at bounding box center [305, 57] width 213 height 19
paste input "6074018"
type input "356074018"
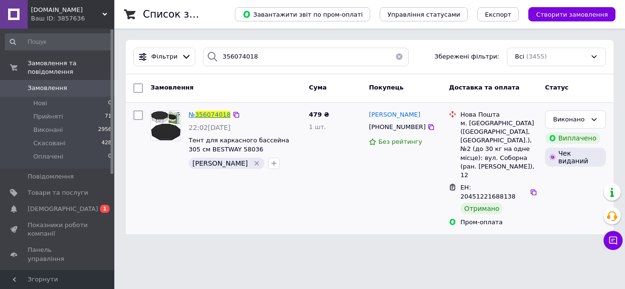
click at [212, 113] on span "356074018" at bounding box center [212, 114] width 35 height 7
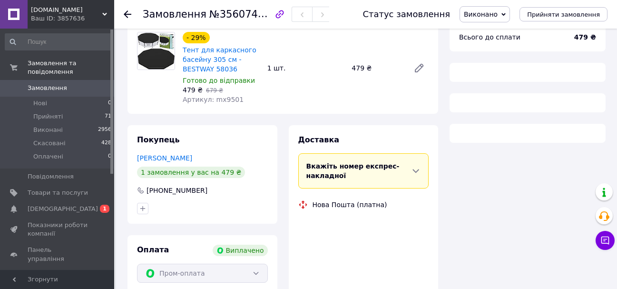
scroll to position [123, 0]
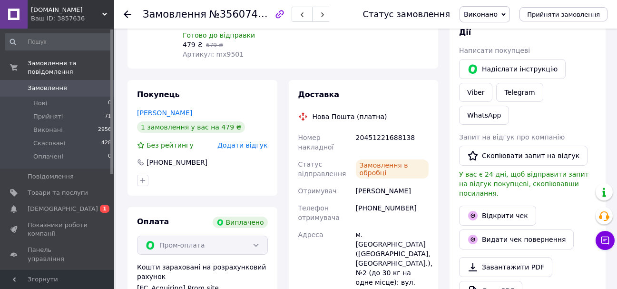
click at [238, 139] on div "Покупець [PERSON_NAME] 1 замовлення у вас на 479 ₴ Без рейтингу Додати відгук […" at bounding box center [203, 138] width 150 height 116
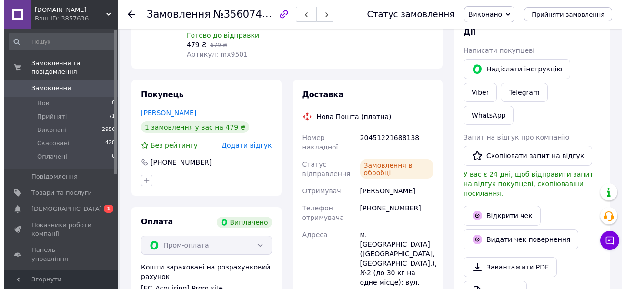
scroll to position [93, 0]
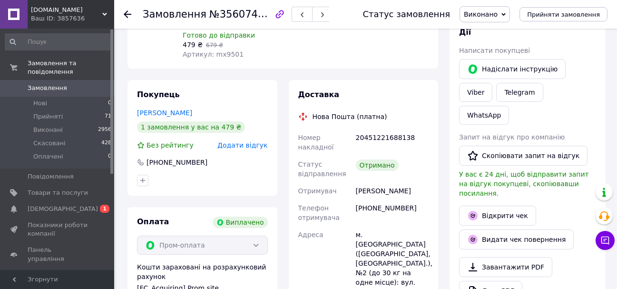
click at [248, 141] on span "Додати відгук" at bounding box center [243, 145] width 50 height 8
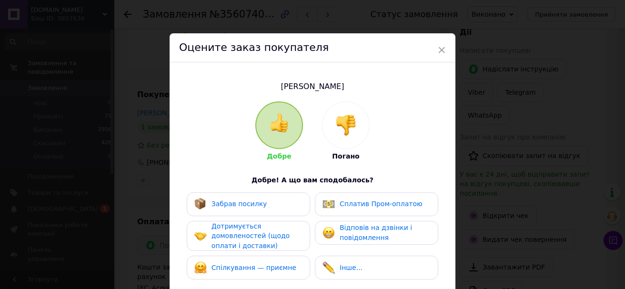
click at [241, 203] on span "Забрав посилку" at bounding box center [239, 204] width 56 height 8
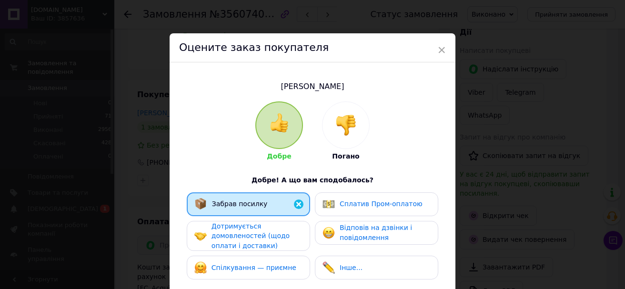
click at [245, 232] on span "Дотримується домовленостей (щодо оплати і доставки)" at bounding box center [250, 235] width 78 height 27
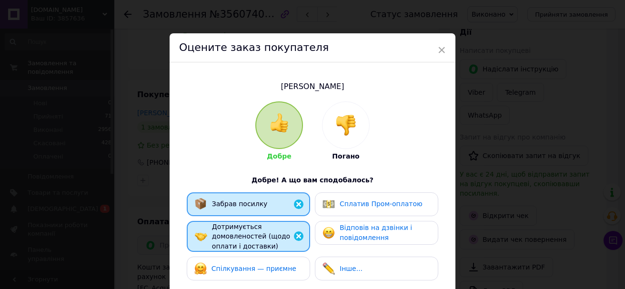
click at [254, 265] on span "Спілкування — приємне" at bounding box center [253, 269] width 85 height 8
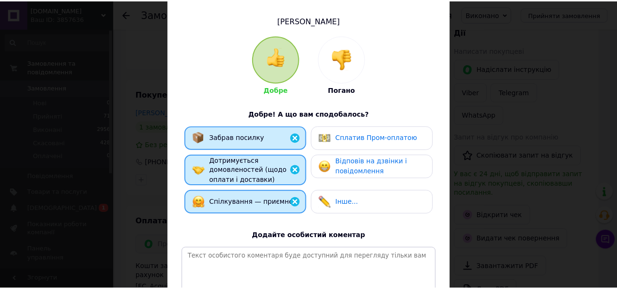
scroll to position [143, 0]
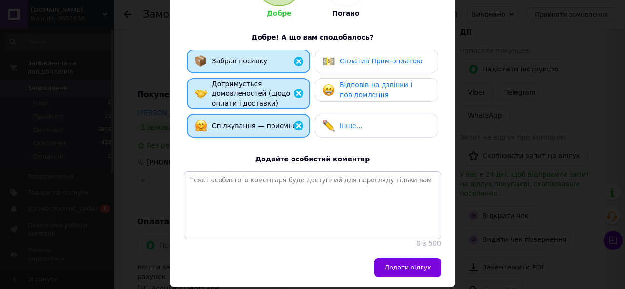
click at [359, 70] on div "Сплатив Пром-оплатою" at bounding box center [376, 62] width 123 height 24
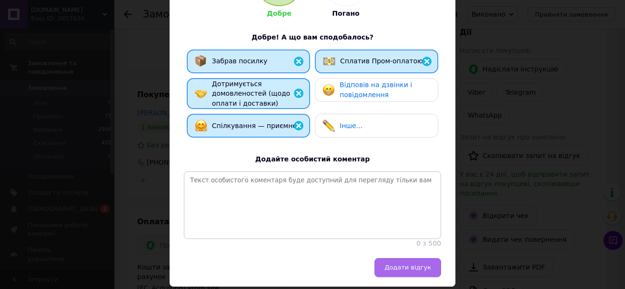
click at [395, 264] on div "Оцените заказ покупателя [PERSON_NAME] Погано Добре! А що вам сподобалось? Забр…" at bounding box center [312, 89] width 286 height 396
click at [397, 267] on button "Додати відгук" at bounding box center [407, 267] width 67 height 19
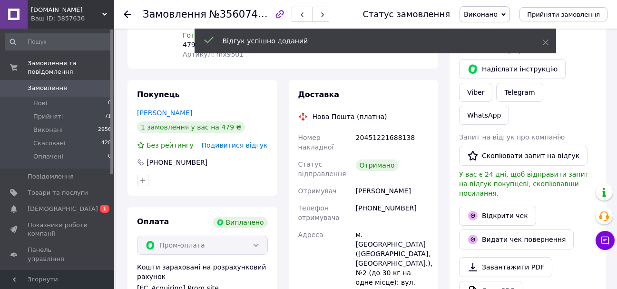
click at [128, 12] on icon at bounding box center [128, 14] width 8 height 8
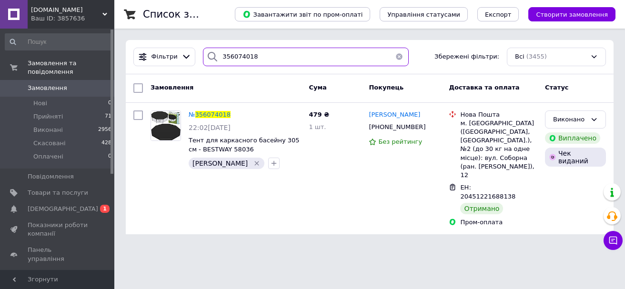
drag, startPoint x: 258, startPoint y: 57, endPoint x: 193, endPoint y: 54, distance: 64.3
click at [193, 54] on div "Фільтри 356074018 Збережені фільтри: Всі (3455)" at bounding box center [369, 57] width 480 height 19
paste input "121413"
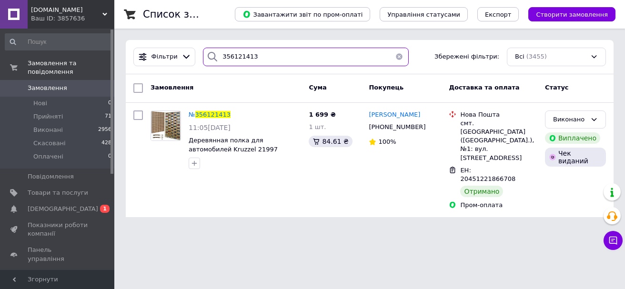
type input "356121413"
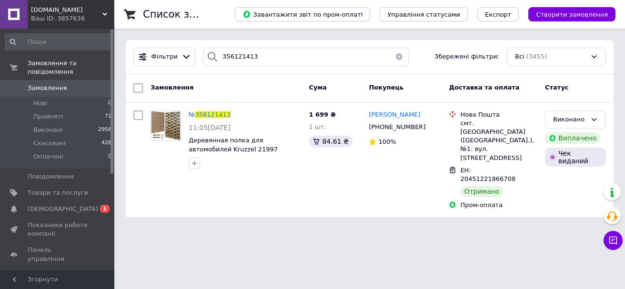
click at [213, 111] on span "356121413" at bounding box center [212, 114] width 35 height 7
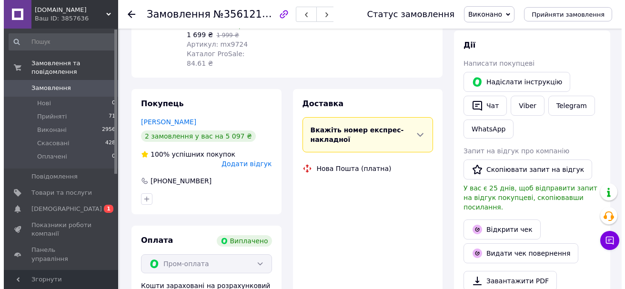
scroll to position [51, 0]
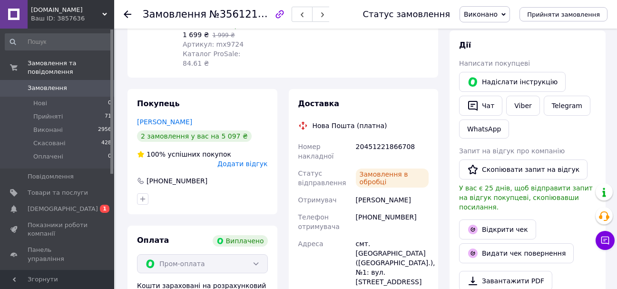
click at [246, 160] on span "Додати відгук" at bounding box center [243, 164] width 50 height 8
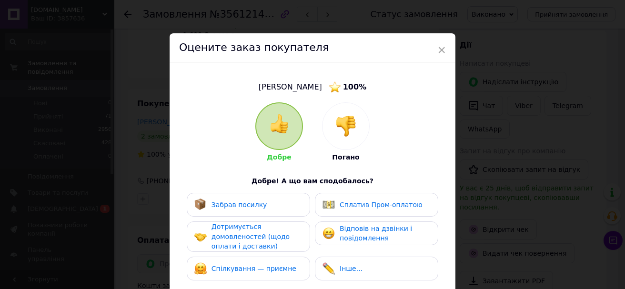
drag, startPoint x: 244, startPoint y: 207, endPoint x: 247, endPoint y: 233, distance: 26.8
click at [245, 208] on span "Забрав посилку" at bounding box center [239, 205] width 56 height 8
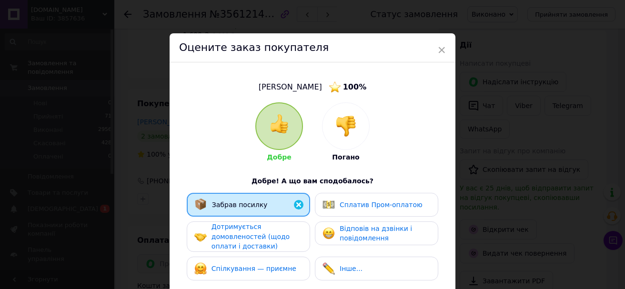
drag, startPoint x: 248, startPoint y: 243, endPoint x: 256, endPoint y: 269, distance: 27.4
click at [250, 249] on span "Дотримується домовленостей (щодо оплати і доставки)" at bounding box center [250, 236] width 78 height 27
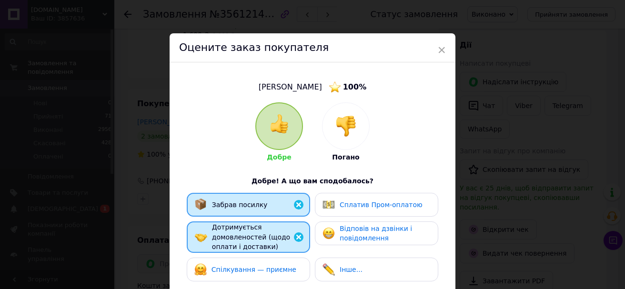
drag, startPoint x: 264, startPoint y: 270, endPoint x: 277, endPoint y: 265, distance: 14.2
click at [269, 268] on span "Спілкування — приємне" at bounding box center [253, 270] width 85 height 8
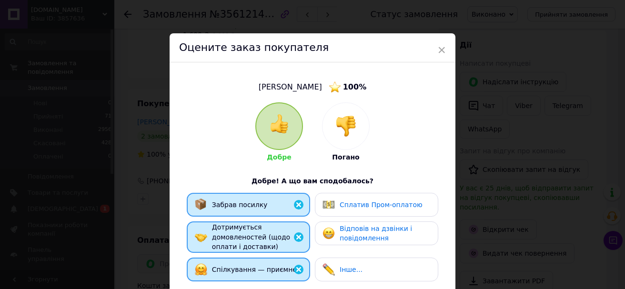
click at [361, 197] on div "Сплатив Пром-оплатою" at bounding box center [376, 205] width 123 height 24
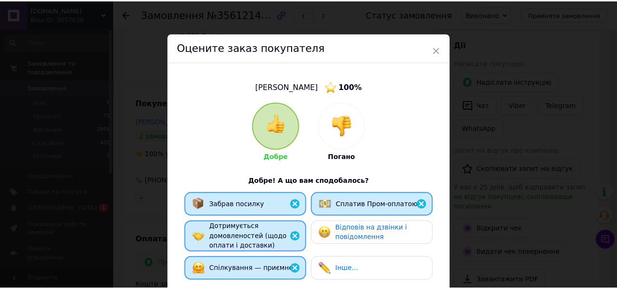
scroll to position [180, 0]
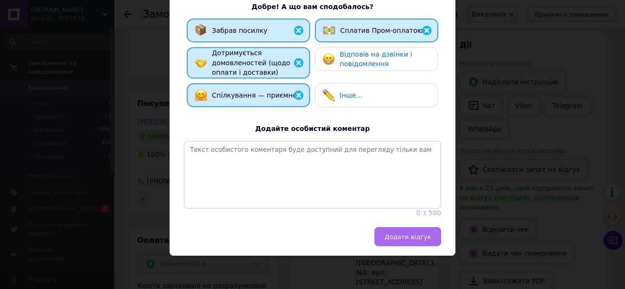
click at [400, 243] on button "Додати відгук" at bounding box center [407, 236] width 67 height 19
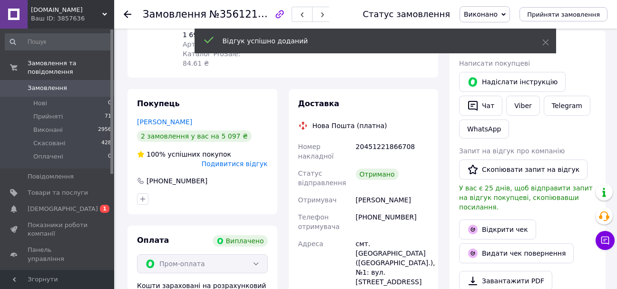
click at [126, 16] on use at bounding box center [128, 14] width 8 height 8
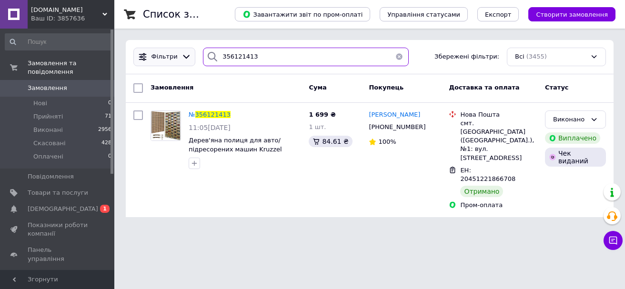
drag, startPoint x: 212, startPoint y: 54, endPoint x: 188, endPoint y: 55, distance: 23.3
click at [188, 55] on div "Фільтри 356121413 Збережені фільтри: Всі (3455)" at bounding box center [369, 57] width 480 height 19
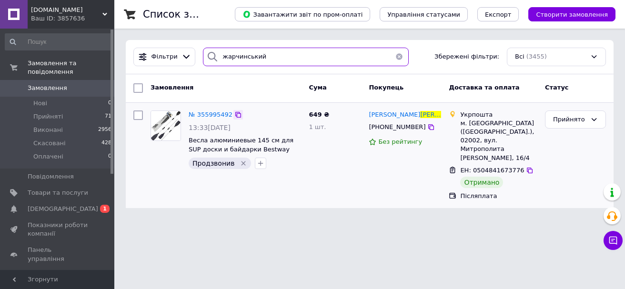
type input "жарчинський"
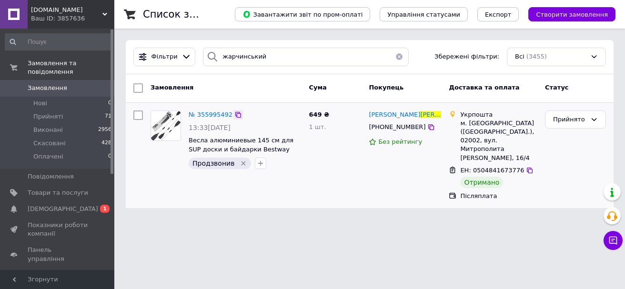
click at [234, 116] on icon at bounding box center [238, 115] width 8 height 8
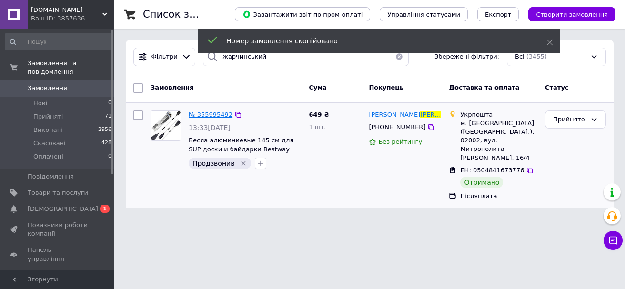
click at [219, 116] on span "№ 355995492" at bounding box center [210, 114] width 44 height 7
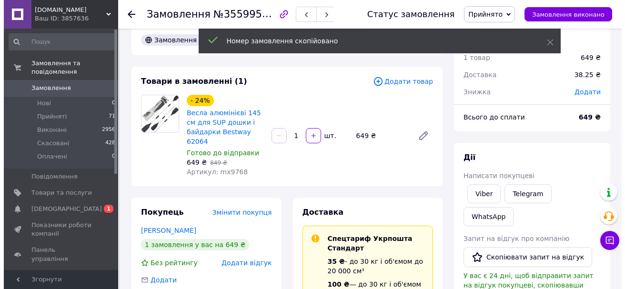
scroll to position [188, 0]
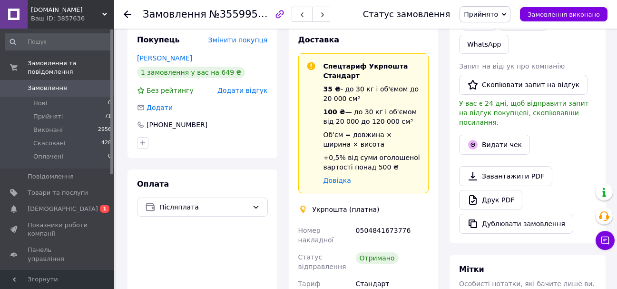
click at [240, 87] on span "Додати відгук" at bounding box center [243, 91] width 50 height 8
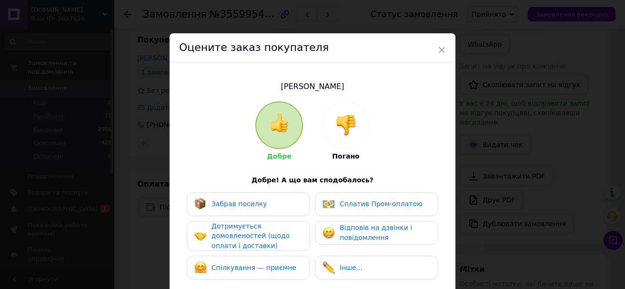
click at [264, 198] on div "Забрав посилку" at bounding box center [248, 204] width 108 height 12
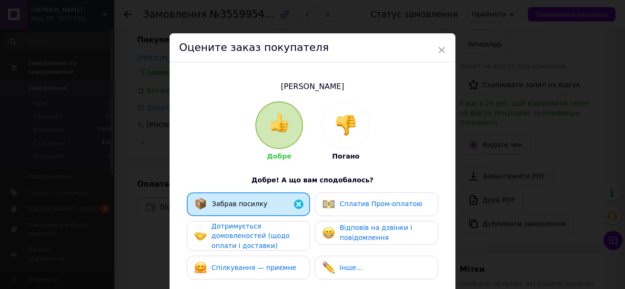
drag, startPoint x: 262, startPoint y: 238, endPoint x: 262, endPoint y: 243, distance: 5.2
click at [262, 240] on span "Дотримується домовленостей (щодо оплати і доставки)" at bounding box center [250, 235] width 78 height 27
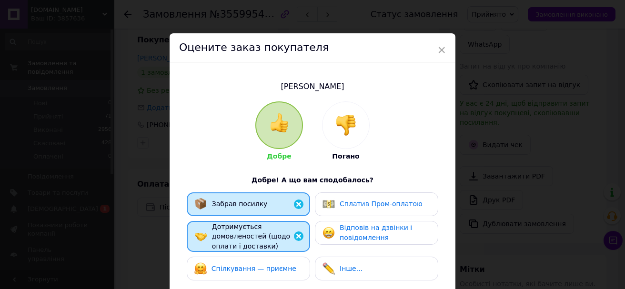
click at [259, 268] on span "Спілкування — приємне" at bounding box center [253, 269] width 85 height 8
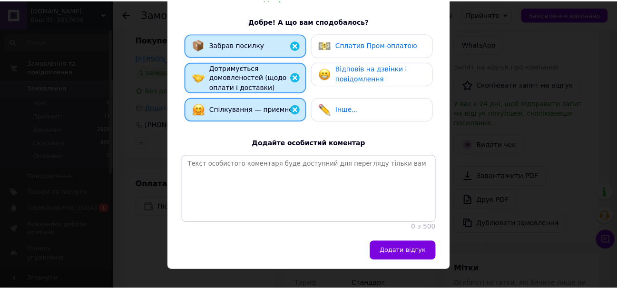
scroll to position [180, 0]
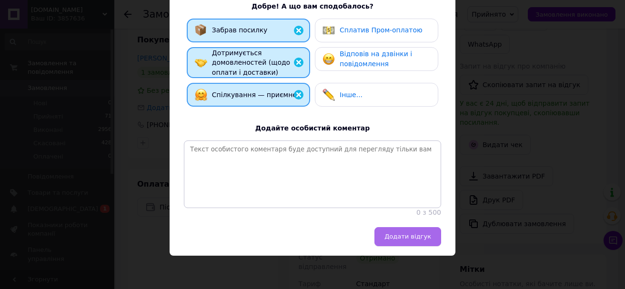
click at [392, 240] on span "Додати відгук" at bounding box center [407, 236] width 47 height 7
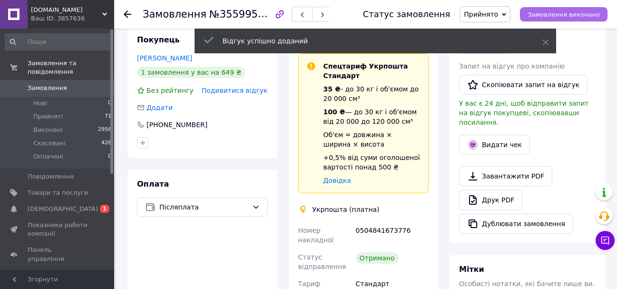
click at [580, 11] on span "Замовлення виконано" at bounding box center [564, 14] width 72 height 7
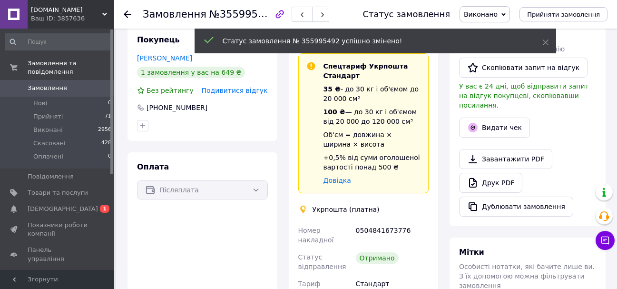
click at [126, 12] on icon at bounding box center [128, 14] width 8 height 8
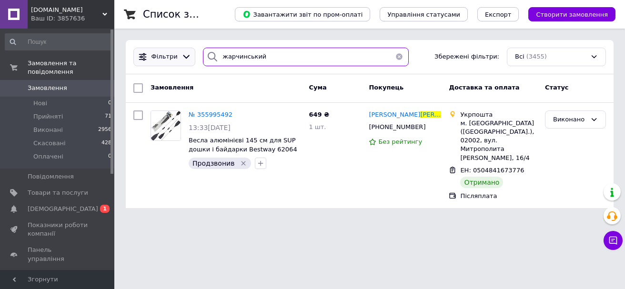
drag, startPoint x: 286, startPoint y: 51, endPoint x: 178, endPoint y: 56, distance: 107.7
click at [178, 56] on div "[PERSON_NAME] Збережені фільтри: Всі (3455)" at bounding box center [369, 57] width 480 height 19
paste input "356415072"
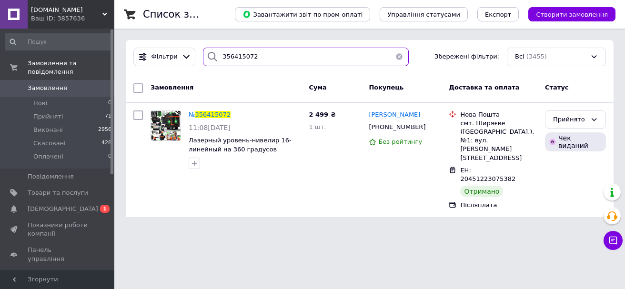
type input "356415072"
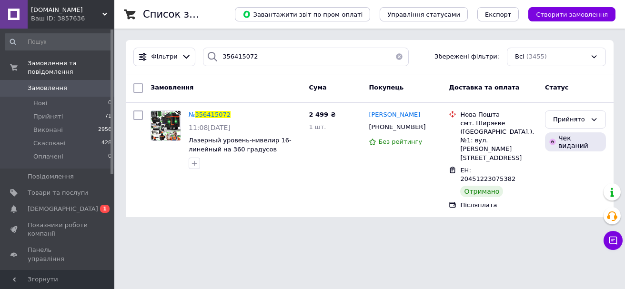
click at [208, 112] on span "356415072" at bounding box center [212, 114] width 35 height 7
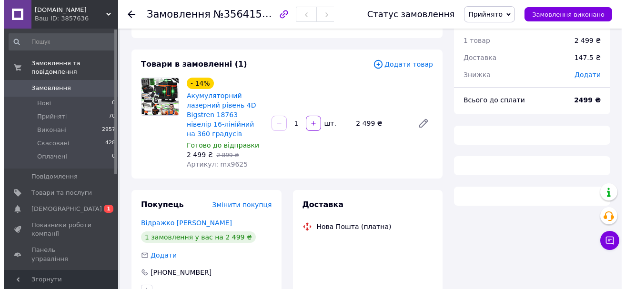
scroll to position [143, 0]
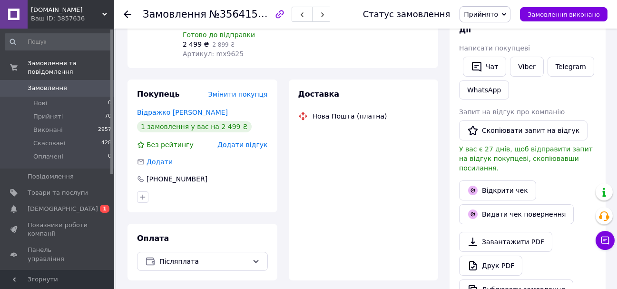
click at [251, 142] on span "Додати відгук" at bounding box center [243, 145] width 50 height 8
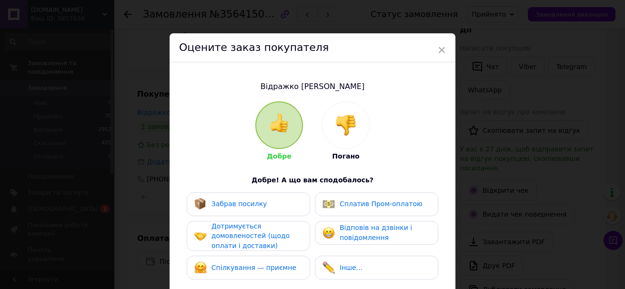
click at [256, 203] on span "Забрав посилку" at bounding box center [239, 204] width 56 height 8
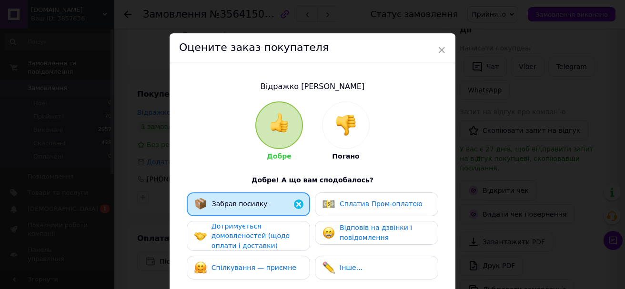
drag, startPoint x: 255, startPoint y: 237, endPoint x: 257, endPoint y: 245, distance: 8.3
click at [255, 240] on span "Дотримується домовленостей (щодо оплати і доставки)" at bounding box center [250, 235] width 78 height 27
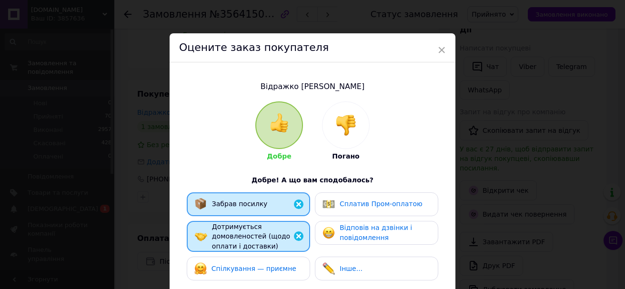
click at [260, 260] on div "Спілкування — приємне" at bounding box center [248, 269] width 123 height 24
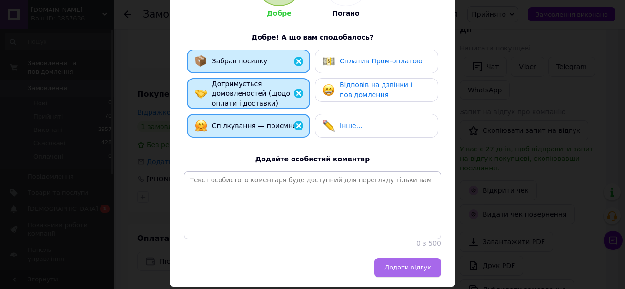
click at [423, 271] on span "Додати відгук" at bounding box center [407, 267] width 47 height 7
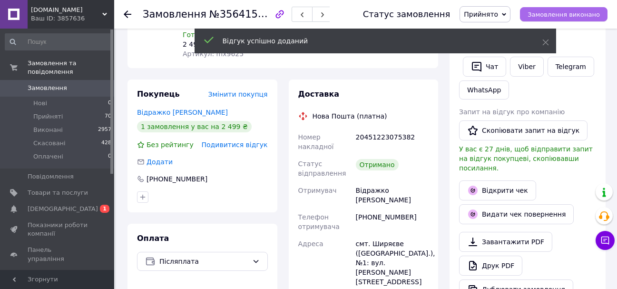
click at [578, 12] on span "Замовлення виконано" at bounding box center [564, 14] width 72 height 7
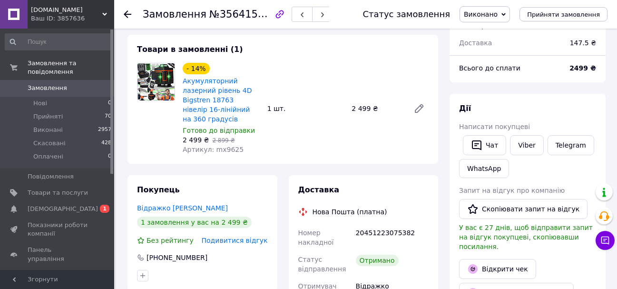
scroll to position [0, 0]
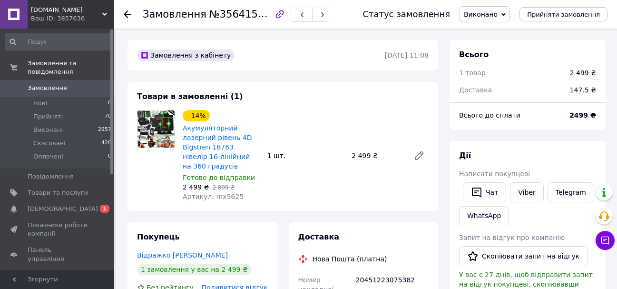
click at [129, 13] on icon at bounding box center [128, 14] width 8 height 8
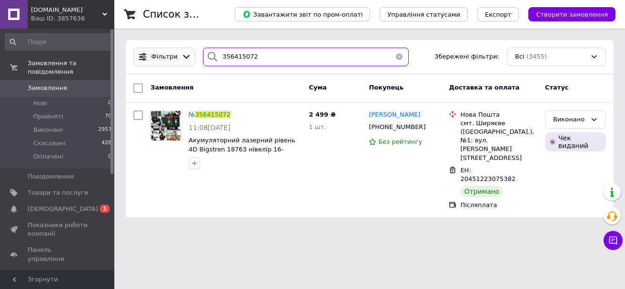
drag, startPoint x: 259, startPoint y: 56, endPoint x: 188, endPoint y: 54, distance: 71.4
click at [189, 55] on div "Фільтри 356415072 Збережені фільтри: Всі (3455)" at bounding box center [369, 57] width 480 height 19
paste input "351274"
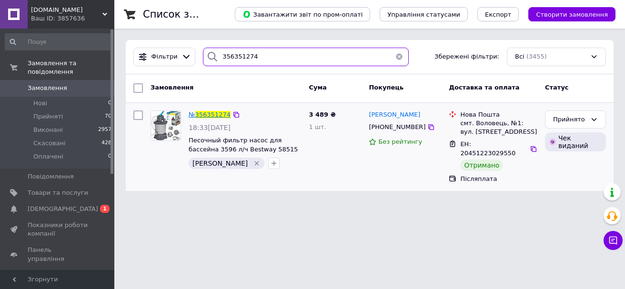
type input "356351274"
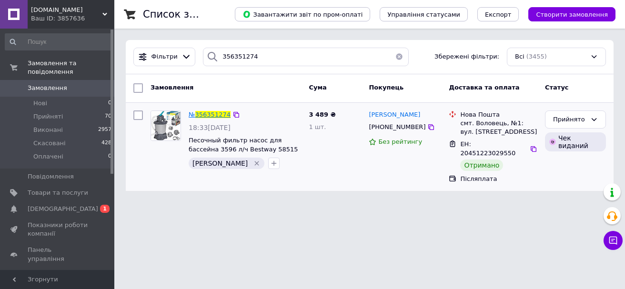
click at [209, 111] on span "356351274" at bounding box center [212, 114] width 35 height 7
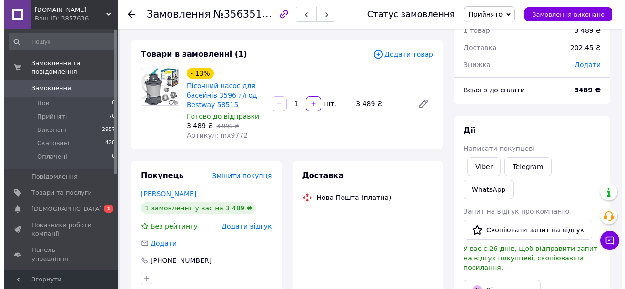
scroll to position [140, 0]
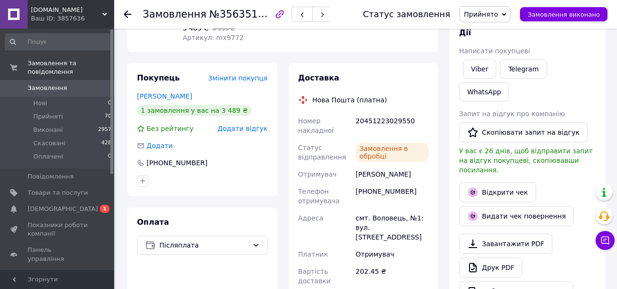
click at [237, 126] on span "Додати відгук" at bounding box center [243, 129] width 50 height 8
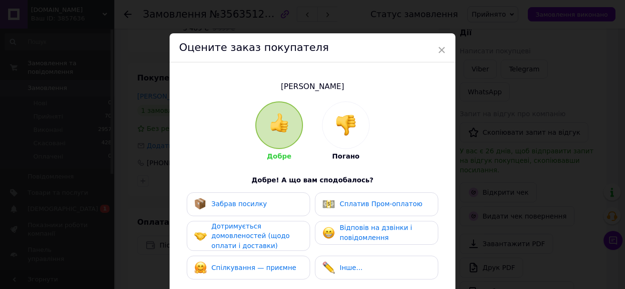
click at [238, 204] on span "Забрав посилку" at bounding box center [239, 204] width 56 height 8
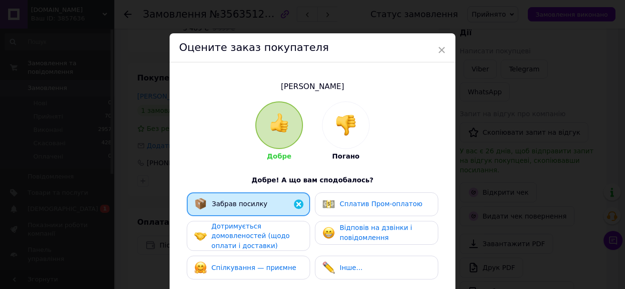
click at [241, 239] on div "Дотримується домовленостей (щодо оплати і доставки)" at bounding box center [256, 236] width 90 height 30
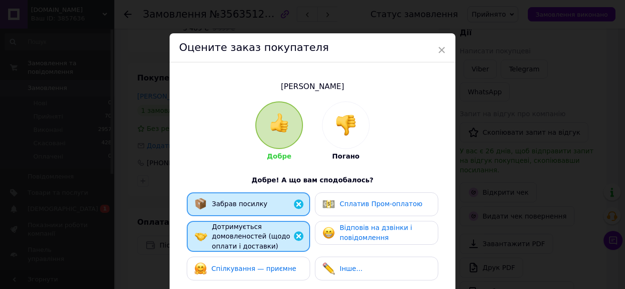
click at [248, 267] on span "Спілкування — приємне" at bounding box center [253, 269] width 85 height 8
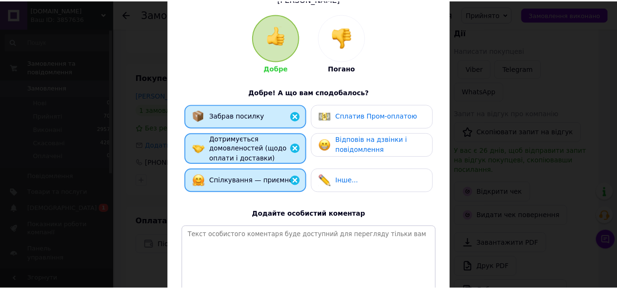
scroll to position [180, 0]
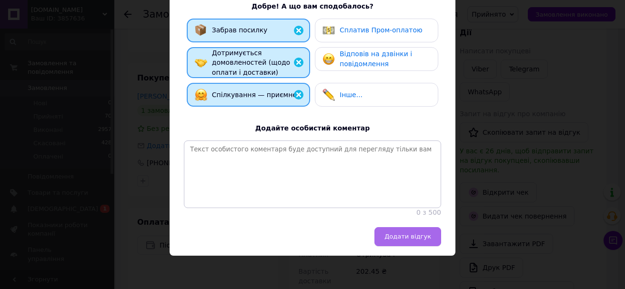
click at [404, 238] on span "Додати відгук" at bounding box center [407, 236] width 47 height 7
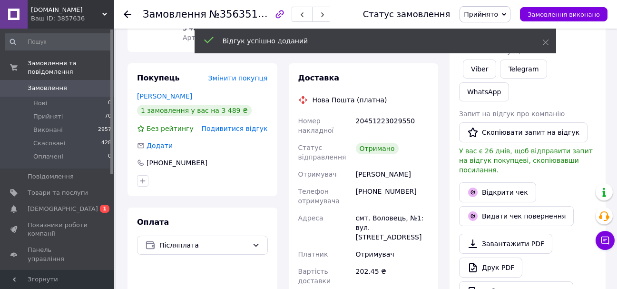
click at [573, 1] on div "Статус замовлення Прийнято Виконано Скасовано Оплачено Замовлення виконано" at bounding box center [476, 14] width 264 height 29
click at [571, 11] on span "Замовлення виконано" at bounding box center [564, 14] width 72 height 7
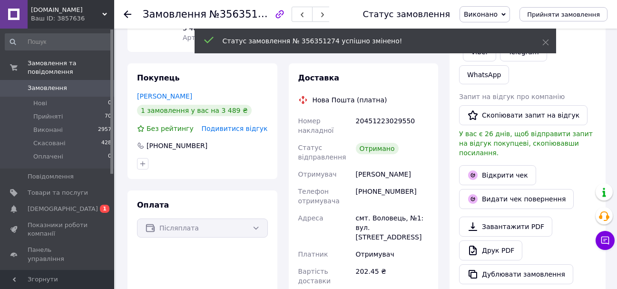
click at [126, 12] on use at bounding box center [128, 14] width 8 height 8
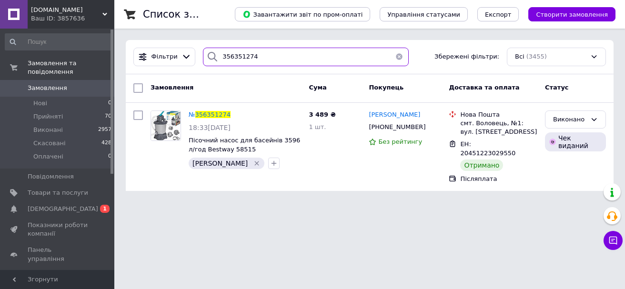
drag, startPoint x: 257, startPoint y: 56, endPoint x: 205, endPoint y: 52, distance: 52.5
click at [205, 52] on div "356351274" at bounding box center [306, 57] width 206 height 19
paste input "2565"
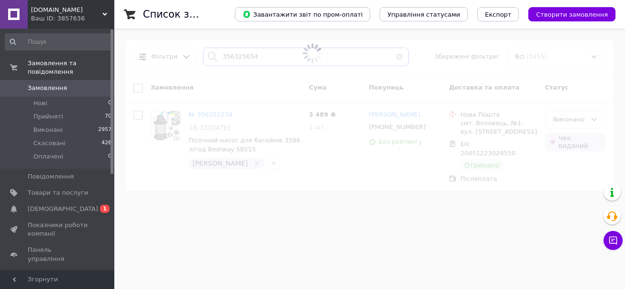
type input "356325654"
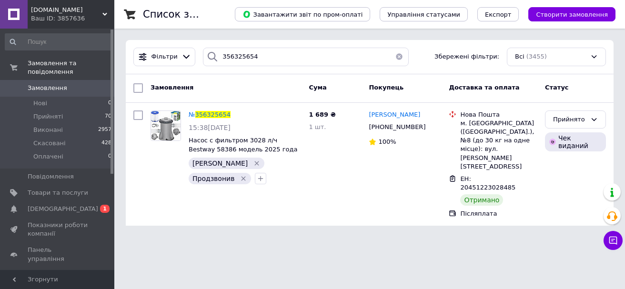
click at [206, 111] on span "356325654" at bounding box center [212, 114] width 35 height 7
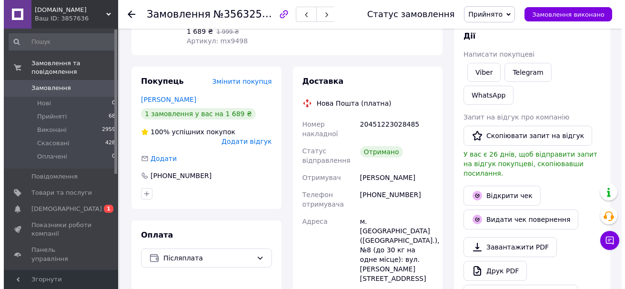
scroll to position [143, 0]
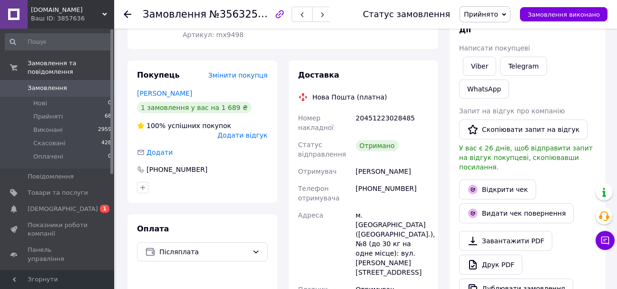
click at [244, 131] on span "Додати відгук" at bounding box center [243, 135] width 50 height 8
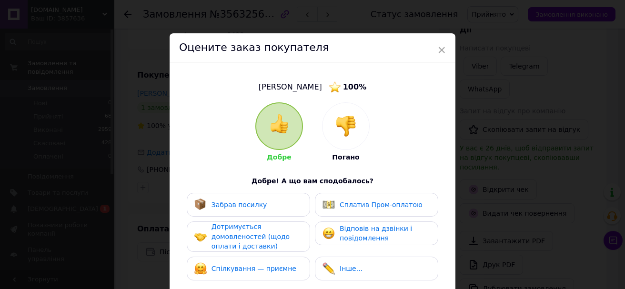
click at [241, 202] on span "Забрав посилку" at bounding box center [239, 205] width 56 height 8
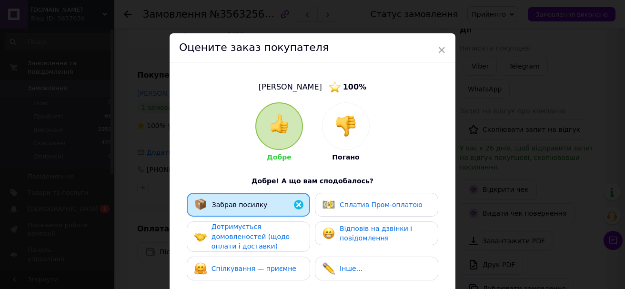
drag, startPoint x: 246, startPoint y: 233, endPoint x: 249, endPoint y: 242, distance: 9.6
click at [247, 237] on span "Дотримується домовленостей (щодо оплати і доставки)" at bounding box center [250, 236] width 78 height 27
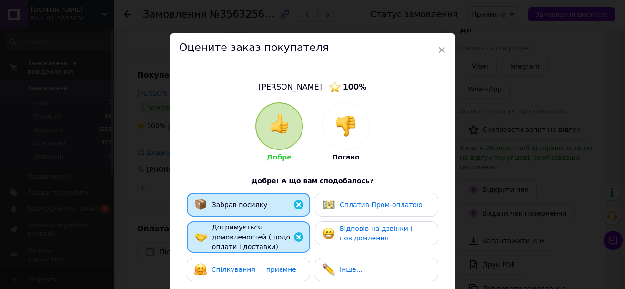
click at [259, 267] on span "Спілкування — приємне" at bounding box center [253, 270] width 85 height 8
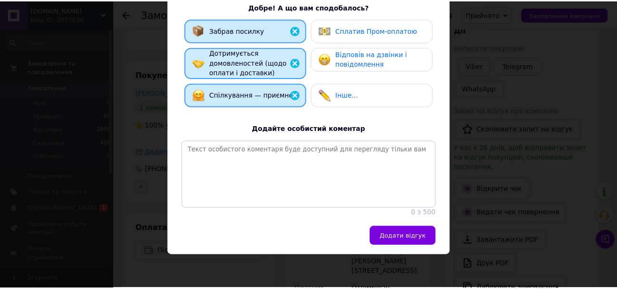
scroll to position [180, 0]
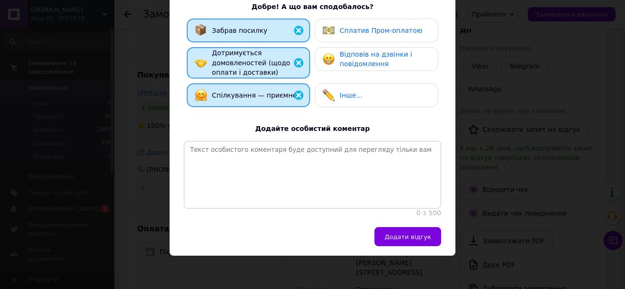
click at [406, 225] on div "[PERSON_NAME] 100 % Добре Погано Добре! А що вам сподобалось? Забрав посилку Сп…" at bounding box center [312, 57] width 286 height 339
click at [412, 234] on span "Додати відгук" at bounding box center [407, 236] width 47 height 7
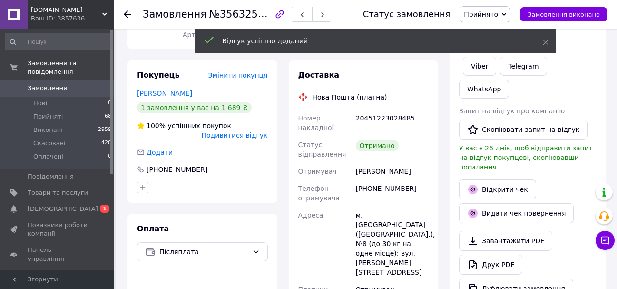
click at [566, 15] on span "Замовлення виконано" at bounding box center [564, 14] width 72 height 7
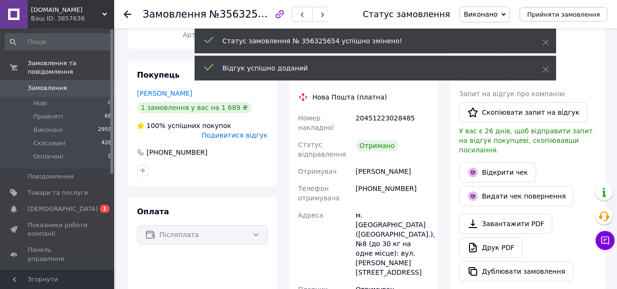
click at [128, 10] on div at bounding box center [128, 15] width 8 height 10
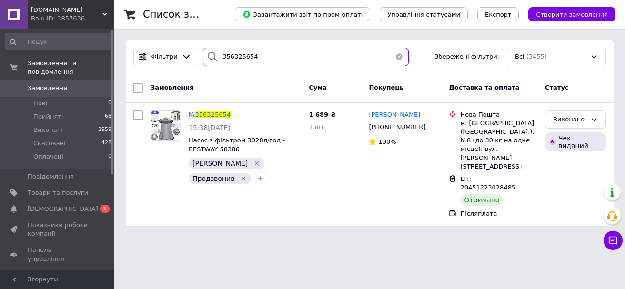
drag, startPoint x: 258, startPoint y: 51, endPoint x: 191, endPoint y: 46, distance: 67.3
click at [204, 48] on div "356325654" at bounding box center [306, 57] width 206 height 19
paste input "11806"
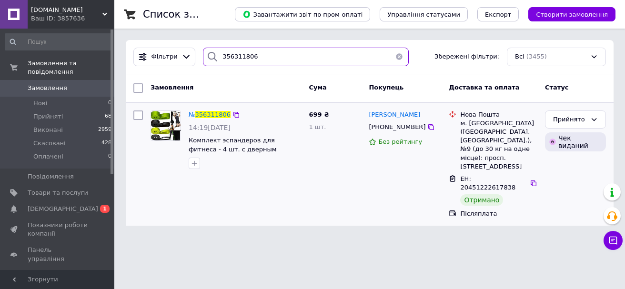
type input "356311806"
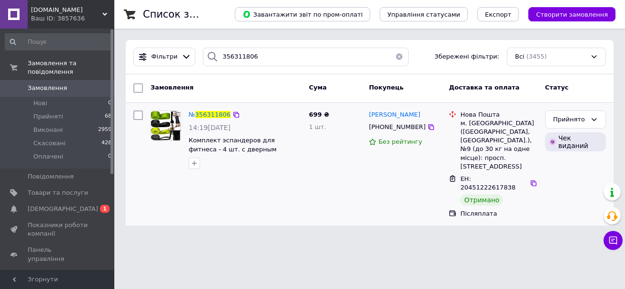
click at [212, 109] on div "№ 356311806 14:19[DATE] Комплект эспандеров для фитнеса - 4 шт. с дверным фикса…" at bounding box center [245, 140] width 120 height 67
click at [213, 112] on span "356311806" at bounding box center [212, 114] width 35 height 7
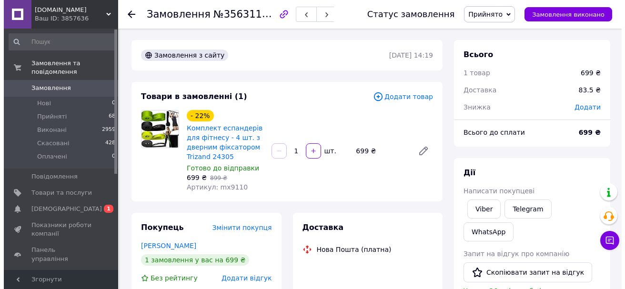
scroll to position [143, 0]
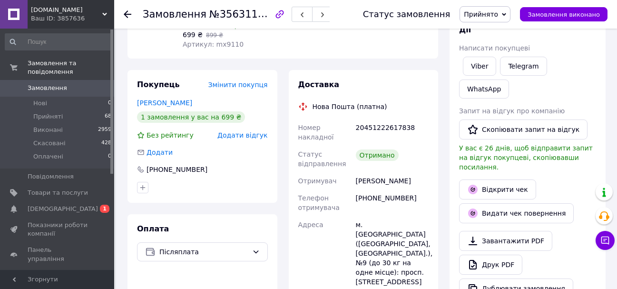
click at [248, 134] on span "Додати відгук" at bounding box center [243, 135] width 50 height 8
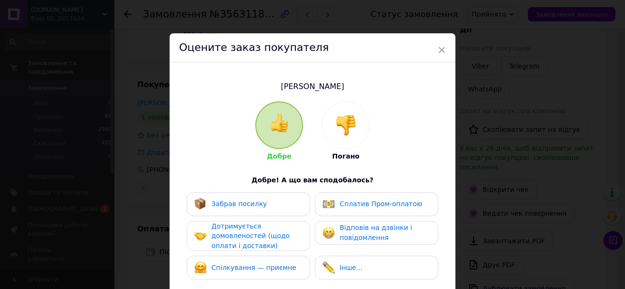
click at [241, 200] on span "Забрав посилку" at bounding box center [239, 204] width 56 height 8
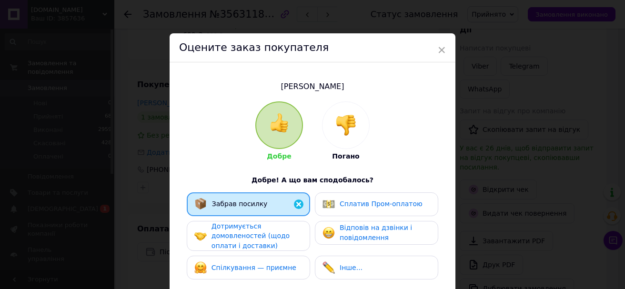
drag, startPoint x: 251, startPoint y: 232, endPoint x: 254, endPoint y: 241, distance: 9.6
click at [253, 237] on span "Дотримується домовленостей (щодо оплати і доставки)" at bounding box center [250, 235] width 78 height 27
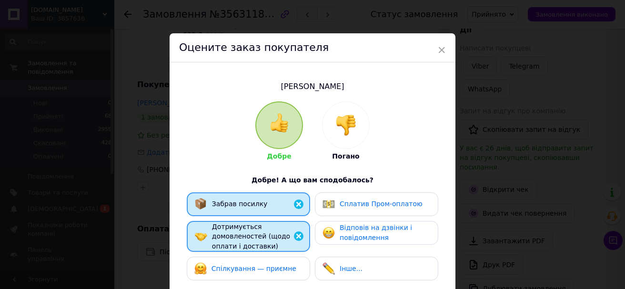
drag, startPoint x: 254, startPoint y: 241, endPoint x: 264, endPoint y: 259, distance: 20.7
click at [262, 259] on div "Забрав посилку Сплатив Пром-оплатою Дотримується домовленостей (щодо оплати і д…" at bounding box center [312, 238] width 257 height 93
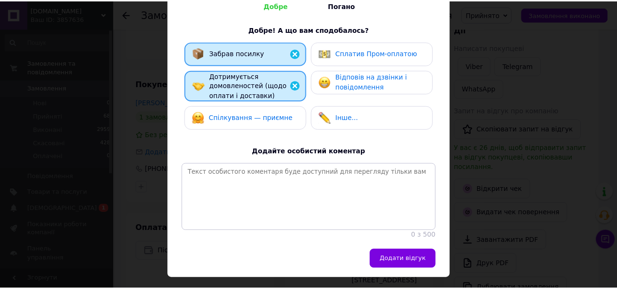
scroll to position [180, 0]
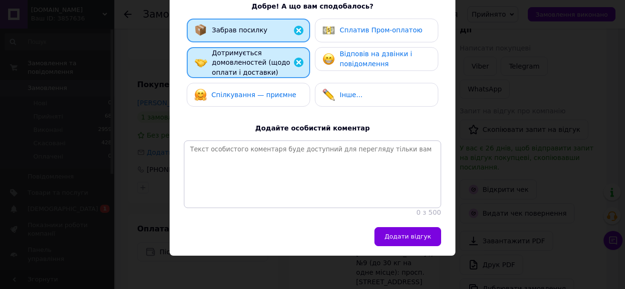
click at [256, 100] on div "Забрав посилку Сплатив Пром-оплатою Дотримується домовленостей (щодо оплати і д…" at bounding box center [312, 65] width 257 height 93
click at [257, 91] on span "Спілкування — приємне" at bounding box center [253, 95] width 85 height 8
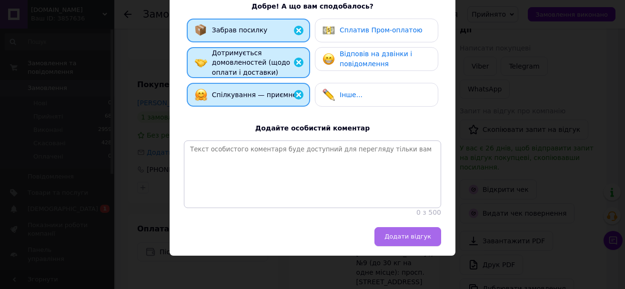
click at [407, 236] on span "Додати відгук" at bounding box center [407, 236] width 47 height 7
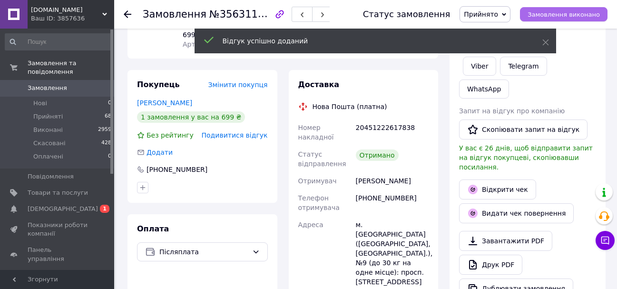
click at [560, 11] on span "Замовлення виконано" at bounding box center [564, 14] width 72 height 7
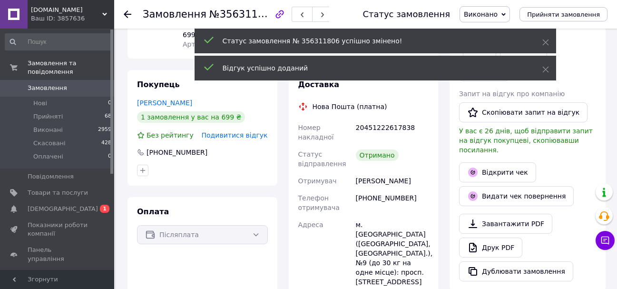
click at [128, 11] on use at bounding box center [128, 14] width 8 height 8
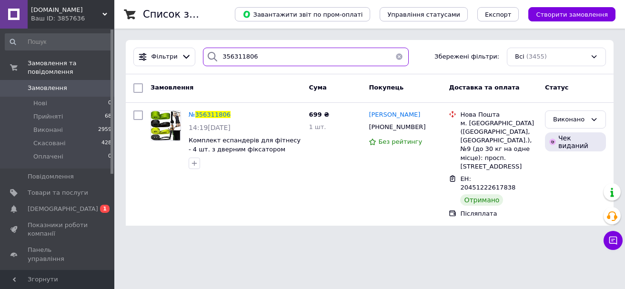
drag, startPoint x: 256, startPoint y: 52, endPoint x: 198, endPoint y: 53, distance: 58.1
click at [203, 53] on div "356311806" at bounding box center [306, 57] width 206 height 19
paste input "259527"
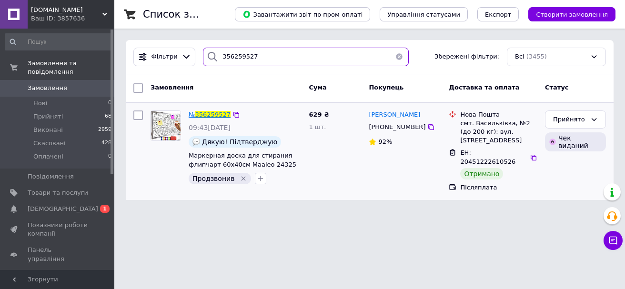
type input "356259527"
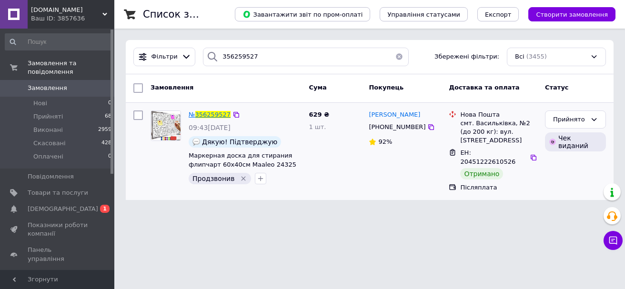
click at [199, 117] on span "356259527" at bounding box center [212, 114] width 35 height 7
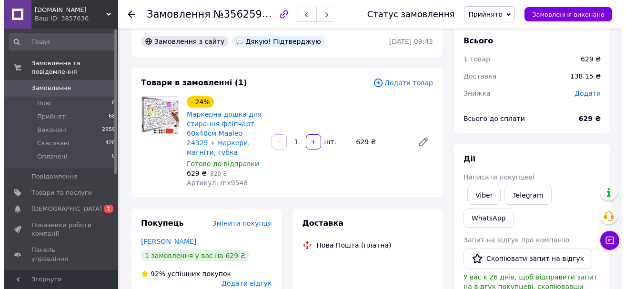
scroll to position [95, 0]
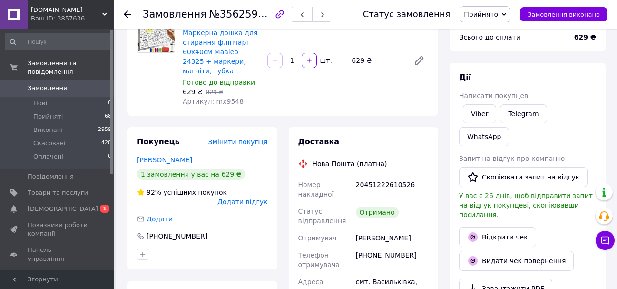
click at [247, 198] on span "Додати відгук" at bounding box center [243, 202] width 50 height 8
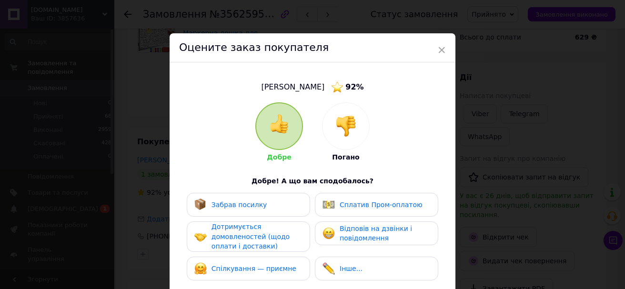
click at [267, 210] on div "Забрав посилку" at bounding box center [248, 204] width 108 height 12
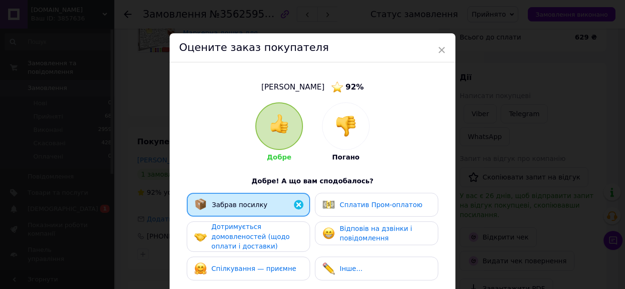
drag, startPoint x: 267, startPoint y: 236, endPoint x: 268, endPoint y: 249, distance: 13.9
click at [267, 241] on div "Дотримується домовленостей (щодо оплати і доставки)" at bounding box center [256, 237] width 90 height 30
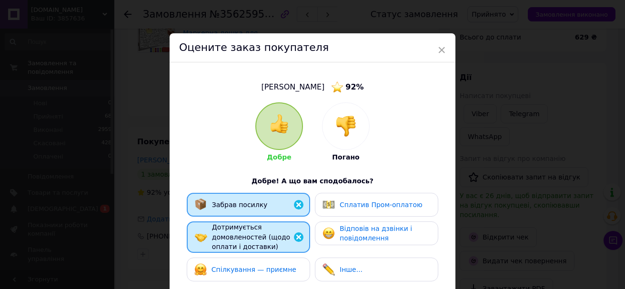
click at [273, 268] on span "Спілкування — приємне" at bounding box center [253, 270] width 85 height 8
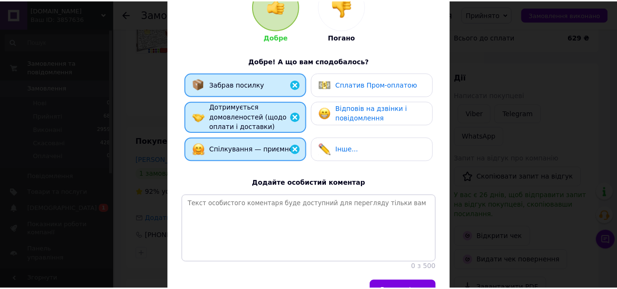
scroll to position [180, 0]
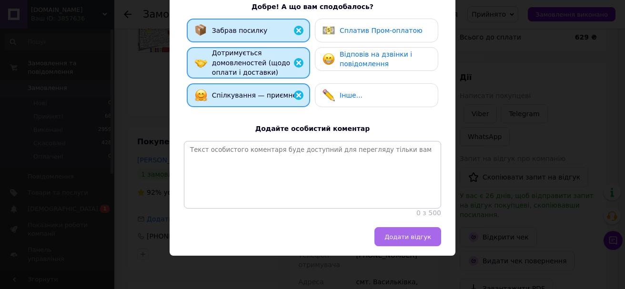
click at [388, 235] on button "Додати відгук" at bounding box center [407, 236] width 67 height 19
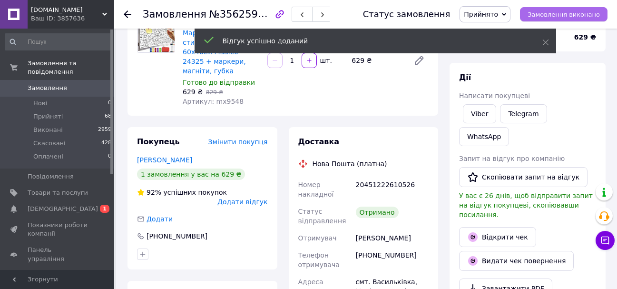
click at [571, 12] on span "Замовлення виконано" at bounding box center [564, 14] width 72 height 7
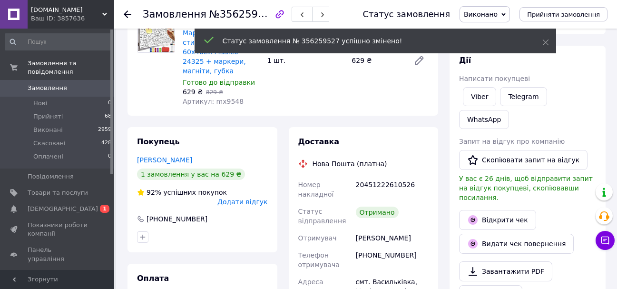
click at [126, 15] on use at bounding box center [128, 14] width 8 height 8
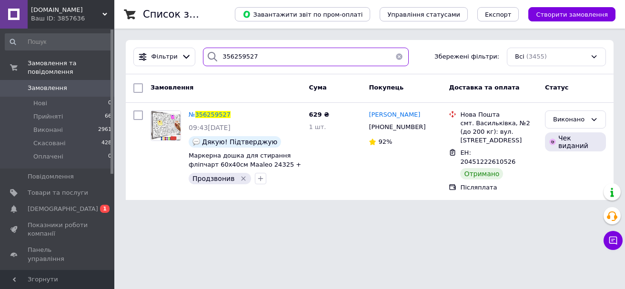
drag, startPoint x: 250, startPoint y: 59, endPoint x: 209, endPoint y: 55, distance: 40.6
click at [209, 55] on div "356259527" at bounding box center [306, 57] width 206 height 19
paste input "196741"
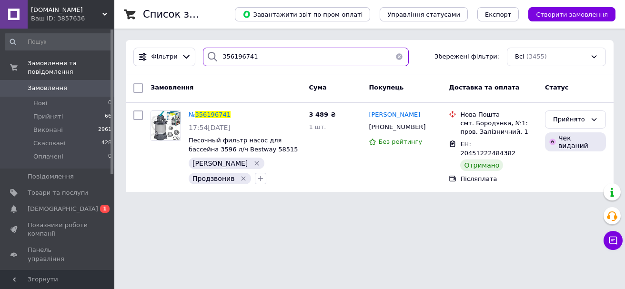
type input "356196741"
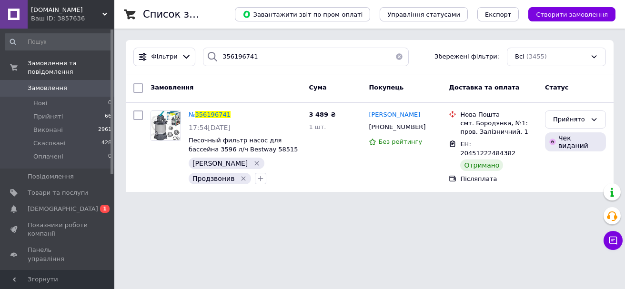
click at [211, 111] on span "356196741" at bounding box center [212, 114] width 35 height 7
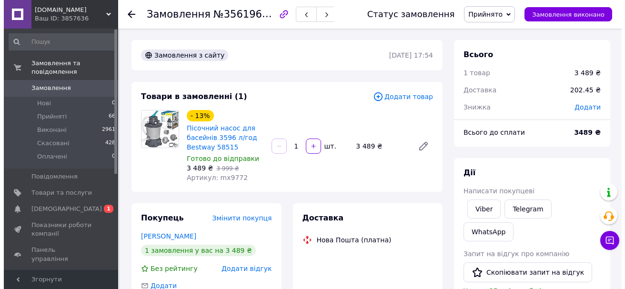
scroll to position [140, 0]
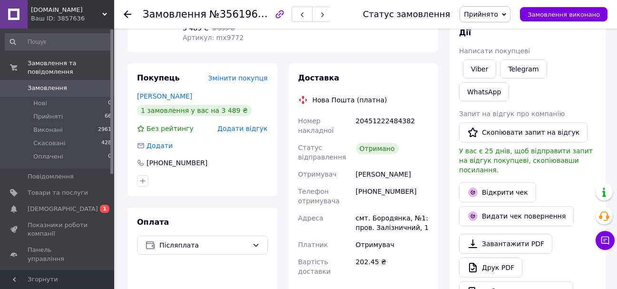
click at [244, 126] on span "Додати відгук" at bounding box center [243, 129] width 50 height 8
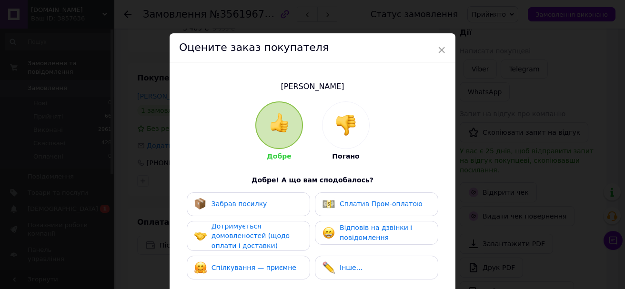
click at [243, 211] on div "Забрав посилку" at bounding box center [248, 204] width 123 height 24
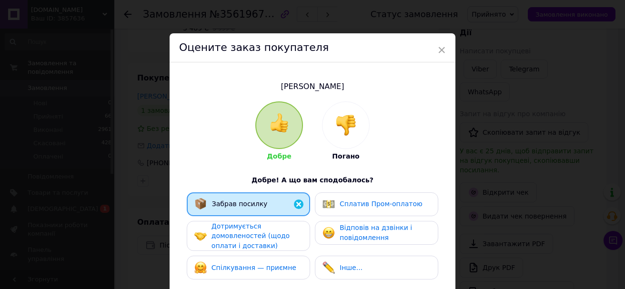
drag, startPoint x: 249, startPoint y: 238, endPoint x: 250, endPoint y: 268, distance: 30.5
click at [249, 239] on div "Дотримується домовленостей (щодо оплати і доставки)" at bounding box center [256, 236] width 90 height 30
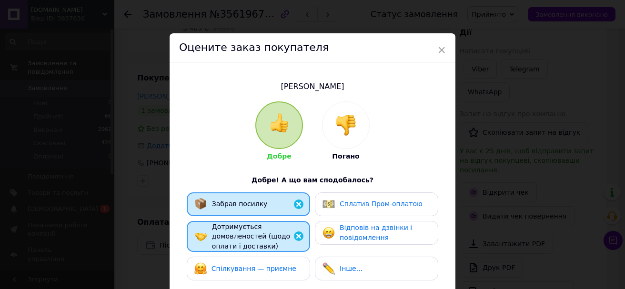
click at [251, 270] on span "Спілкування — приємне" at bounding box center [253, 269] width 85 height 8
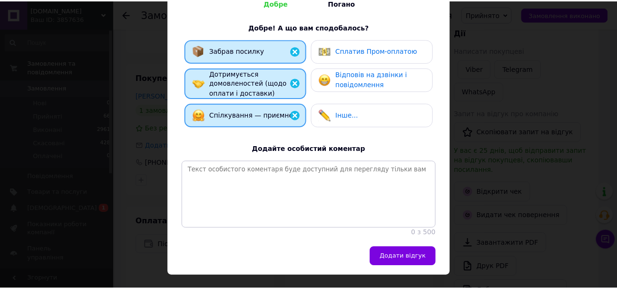
scroll to position [180, 0]
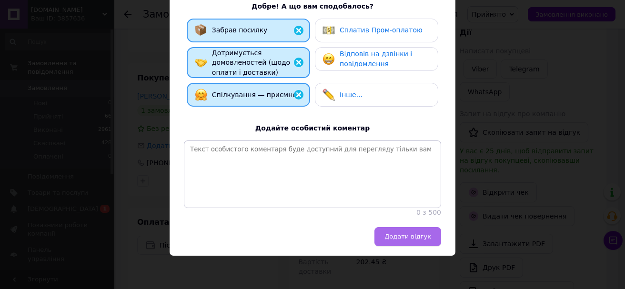
click at [403, 228] on button "Додати відгук" at bounding box center [407, 236] width 67 height 19
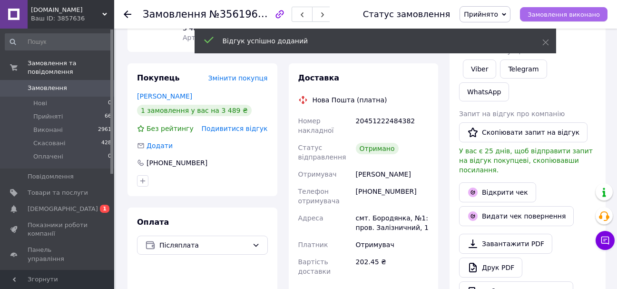
click at [575, 12] on span "Замовлення виконано" at bounding box center [564, 14] width 72 height 7
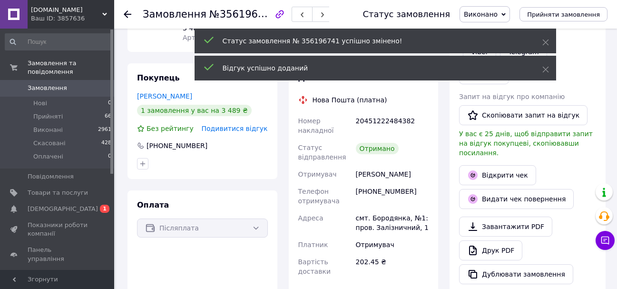
scroll to position [2, 0]
click at [126, 12] on icon at bounding box center [128, 14] width 8 height 8
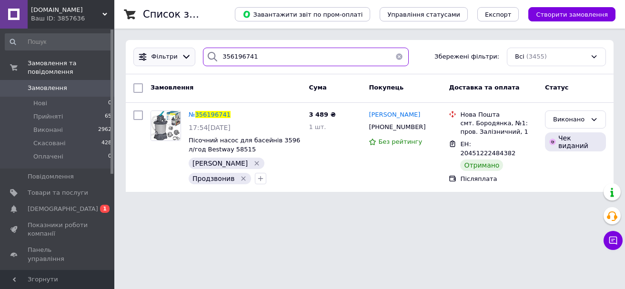
drag, startPoint x: 259, startPoint y: 58, endPoint x: 182, endPoint y: 53, distance: 77.3
click at [182, 53] on div "Фільтри 356196741 Збережені фільтри: Всі (3455)" at bounding box center [369, 57] width 480 height 19
paste input "67016"
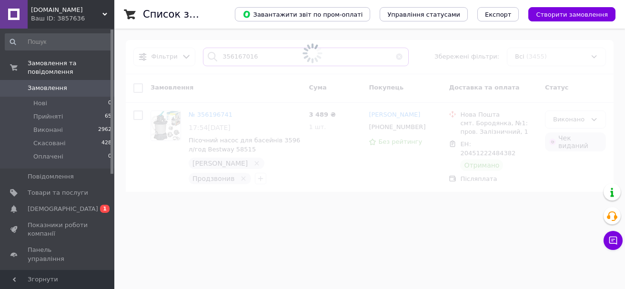
type input "356167016"
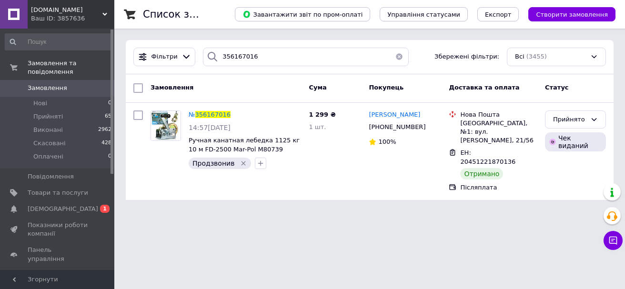
click at [204, 112] on span "356167016" at bounding box center [212, 114] width 35 height 7
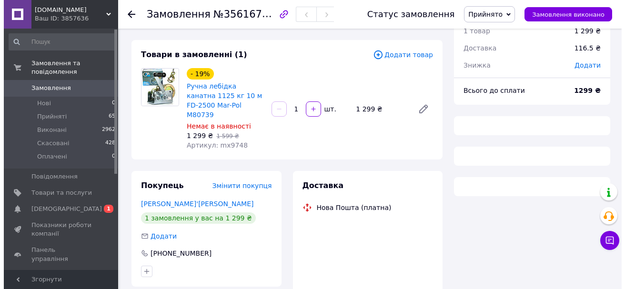
scroll to position [95, 0]
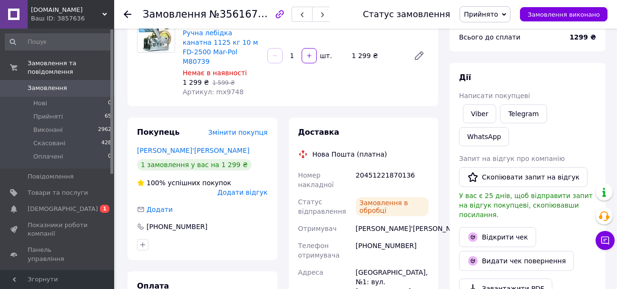
click at [244, 188] on span "Додати відгук" at bounding box center [243, 192] width 50 height 8
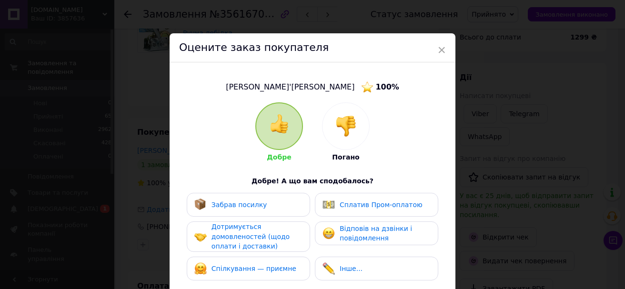
click at [256, 208] on span "Забрав посилку" at bounding box center [239, 205] width 56 height 8
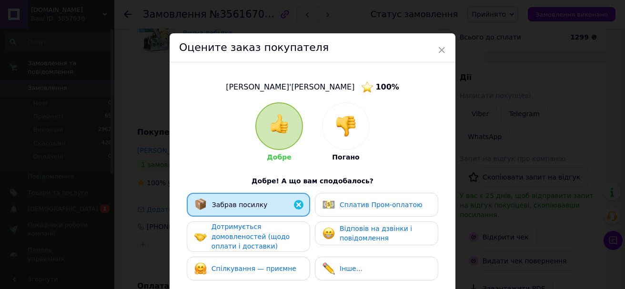
drag, startPoint x: 255, startPoint y: 230, endPoint x: 257, endPoint y: 247, distance: 16.8
click at [256, 241] on div "Дотримується домовленостей (щодо оплати і доставки)" at bounding box center [256, 237] width 90 height 30
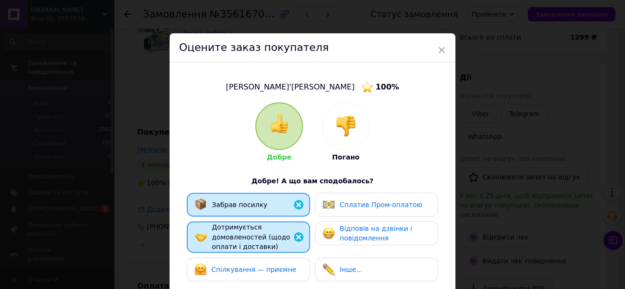
click at [261, 266] on span "Спілкування — приємне" at bounding box center [253, 270] width 85 height 8
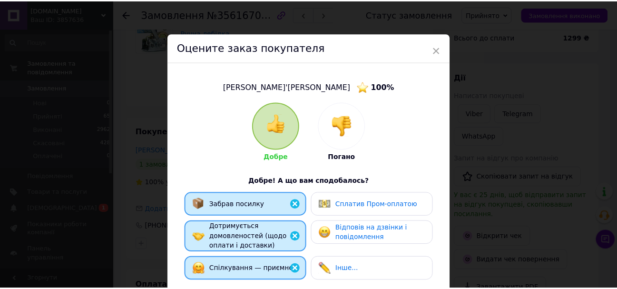
scroll to position [180, 0]
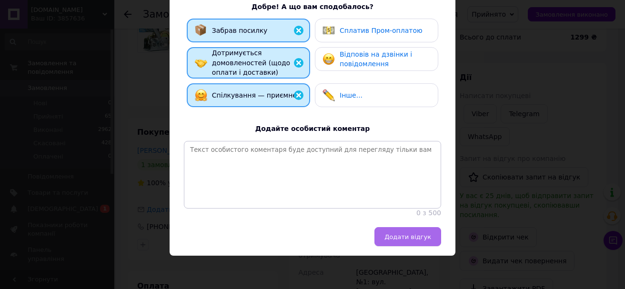
click at [401, 234] on span "Додати відгук" at bounding box center [407, 236] width 47 height 7
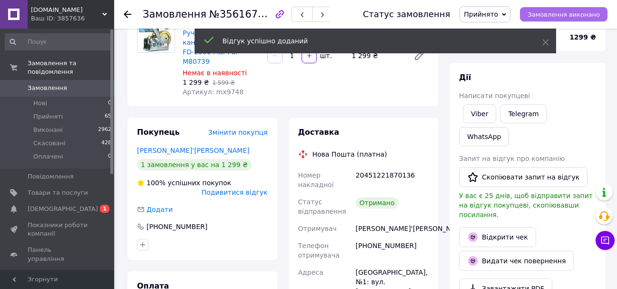
click at [574, 15] on span "Замовлення виконано" at bounding box center [564, 14] width 72 height 7
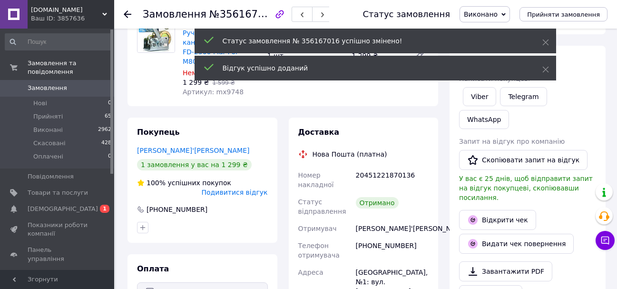
click at [129, 12] on icon at bounding box center [128, 14] width 8 height 8
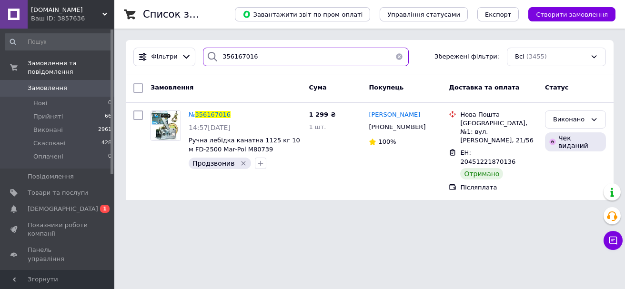
drag, startPoint x: 258, startPoint y: 56, endPoint x: 200, endPoint y: 63, distance: 58.5
click at [203, 63] on div "356167016" at bounding box center [306, 57] width 206 height 19
paste input "5341534"
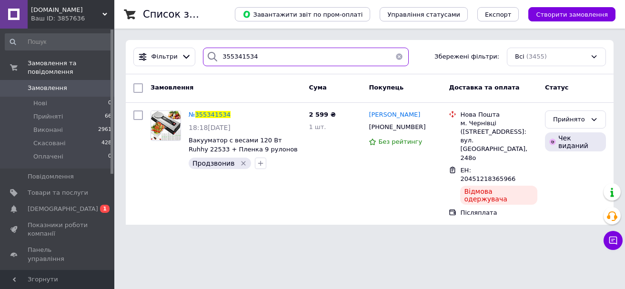
drag, startPoint x: 248, startPoint y: 60, endPoint x: 206, endPoint y: 60, distance: 41.9
click at [206, 60] on div "355341534" at bounding box center [306, 57] width 206 height 19
paste input "406586"
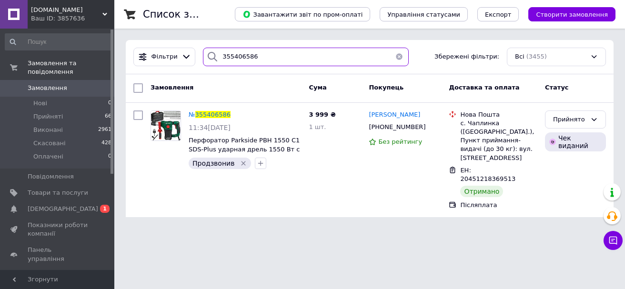
drag, startPoint x: 249, startPoint y: 60, endPoint x: 198, endPoint y: 58, distance: 51.0
click at [203, 58] on div "355406586" at bounding box center [306, 57] width 206 height 19
paste input "5687"
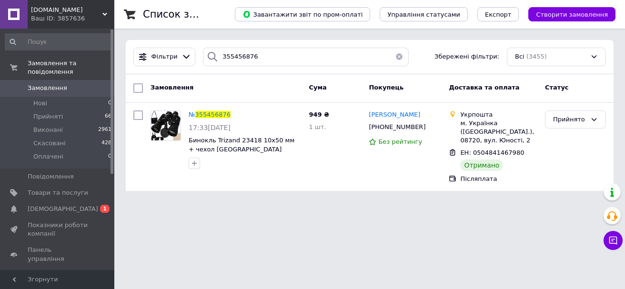
click at [228, 200] on html "[DOMAIN_NAME] Ваш ID: 3857636 Сайт [DOMAIN_NAME] Кабінет покупця Перевірити ста…" at bounding box center [312, 101] width 625 height 202
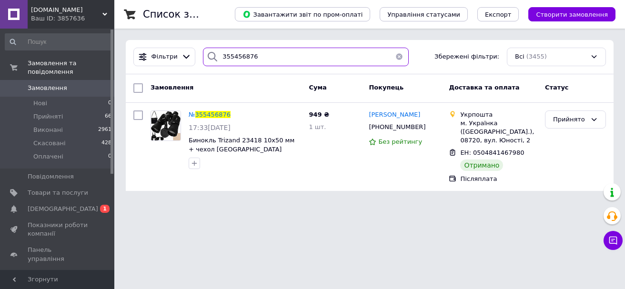
drag, startPoint x: 261, startPoint y: 55, endPoint x: 196, endPoint y: 59, distance: 65.8
click at [199, 59] on div "355456876" at bounding box center [305, 57] width 213 height 19
paste input "719283"
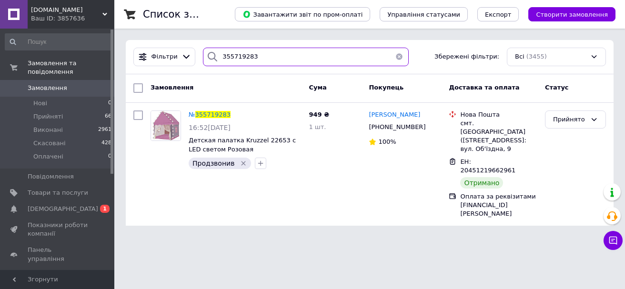
type input "355719283"
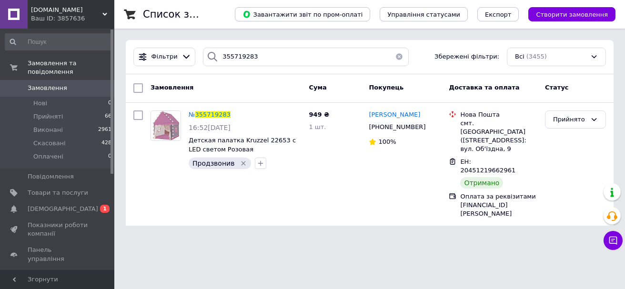
click at [212, 114] on span "355719283" at bounding box center [212, 114] width 35 height 7
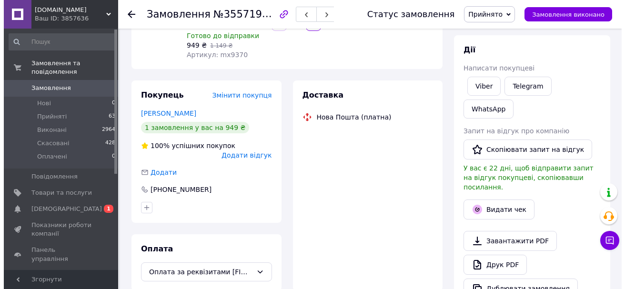
scroll to position [140, 0]
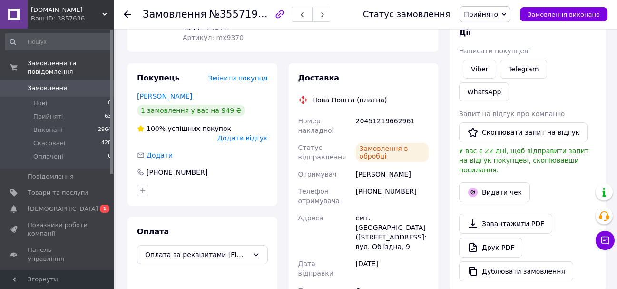
click at [249, 134] on span "Додати відгук" at bounding box center [243, 138] width 50 height 8
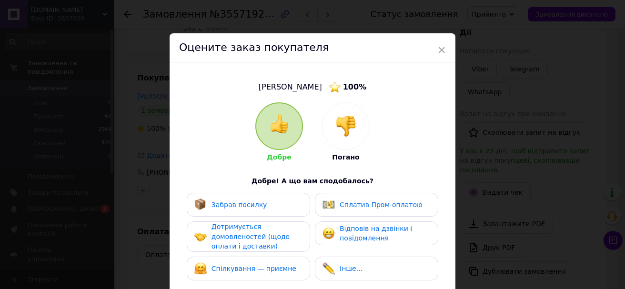
drag, startPoint x: 245, startPoint y: 207, endPoint x: 249, endPoint y: 230, distance: 23.7
click at [245, 208] on span "Забрав посилку" at bounding box center [239, 205] width 56 height 8
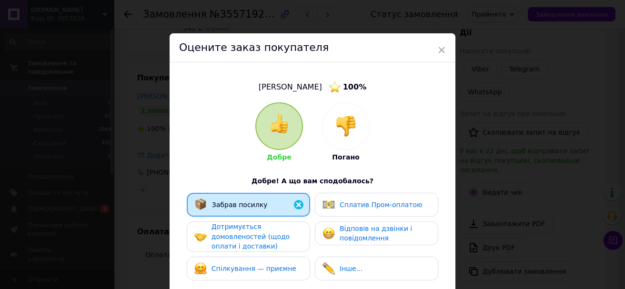
drag, startPoint x: 250, startPoint y: 232, endPoint x: 262, endPoint y: 267, distance: 36.9
click at [252, 238] on span "Дотримується домовленостей (щодо оплати і доставки)" at bounding box center [250, 236] width 78 height 27
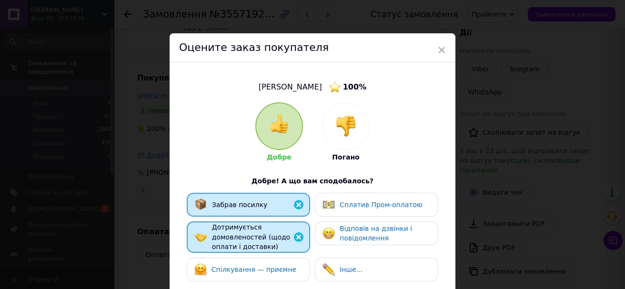
click at [263, 268] on span "Спілкування — приємне" at bounding box center [253, 270] width 85 height 8
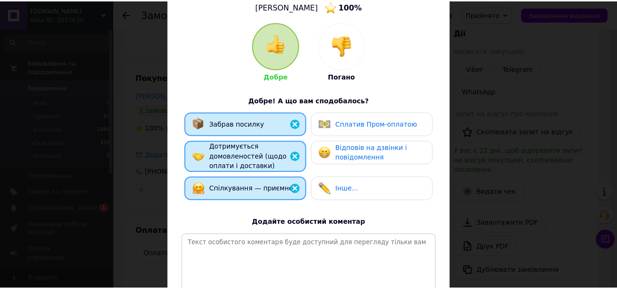
scroll to position [180, 0]
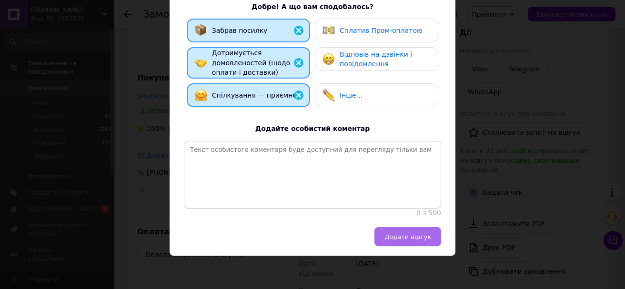
click at [390, 228] on button "Додати відгук" at bounding box center [407, 236] width 67 height 19
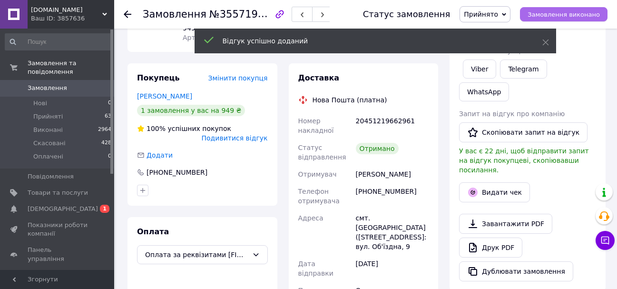
click at [582, 11] on span "Замовлення виконано" at bounding box center [564, 14] width 72 height 7
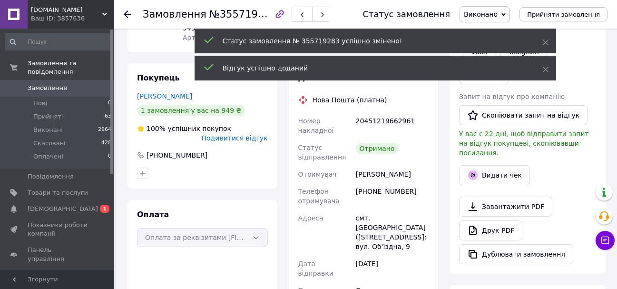
click at [128, 12] on icon at bounding box center [128, 14] width 8 height 8
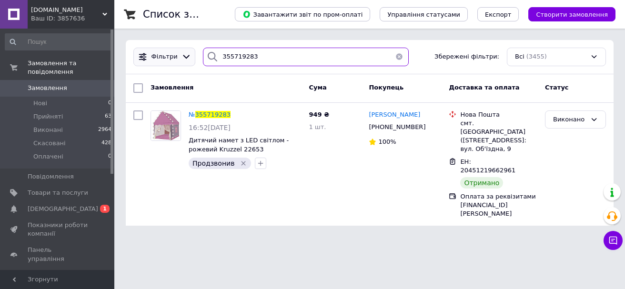
drag, startPoint x: 253, startPoint y: 64, endPoint x: 187, endPoint y: 64, distance: 65.7
click at [187, 64] on div "Фільтри 355719283 Збережені фільтри: Всі (3455)" at bounding box center [369, 57] width 480 height 19
paste input "838165"
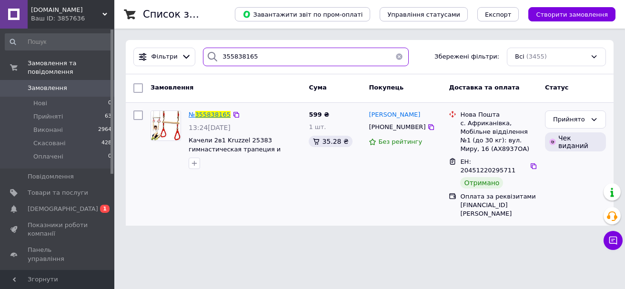
type input "355838165"
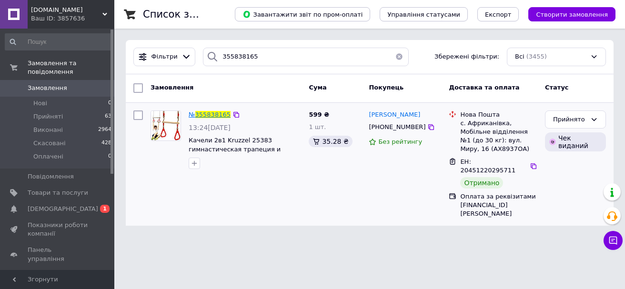
click at [211, 111] on span "355838165" at bounding box center [212, 114] width 35 height 7
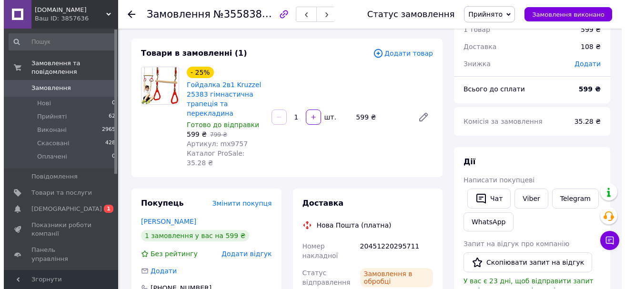
scroll to position [143, 0]
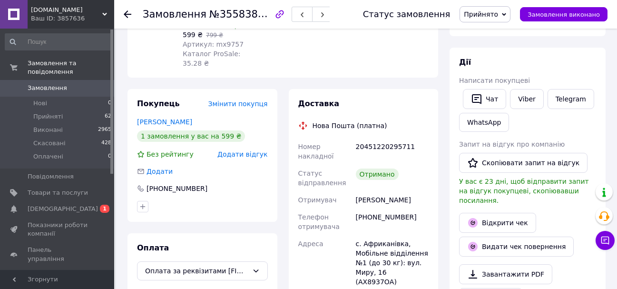
click at [245, 150] on span "Додати відгук" at bounding box center [243, 154] width 50 height 8
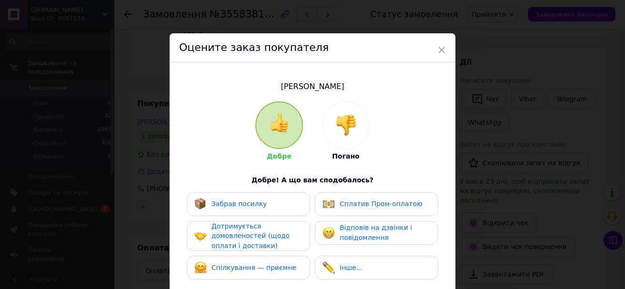
click at [250, 211] on div "Забрав посилку" at bounding box center [248, 204] width 123 height 24
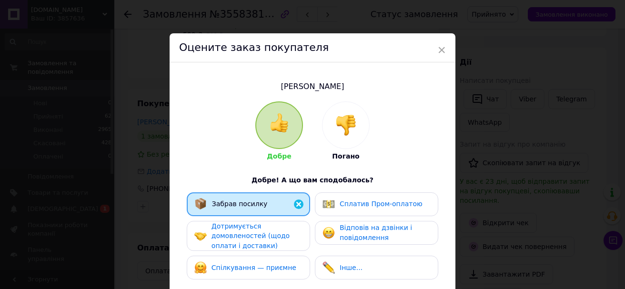
drag, startPoint x: 250, startPoint y: 232, endPoint x: 251, endPoint y: 245, distance: 13.4
click at [251, 240] on span "Дотримується домовленостей (щодо оплати і доставки)" at bounding box center [250, 235] width 78 height 27
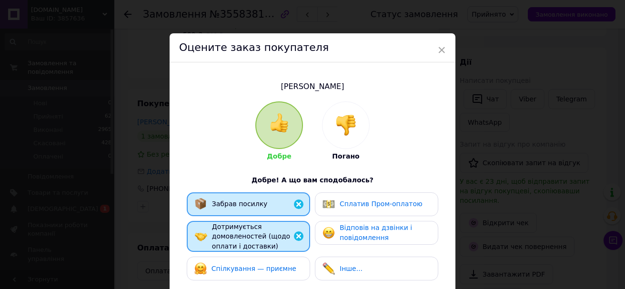
click at [251, 267] on span "Спілкування — приємне" at bounding box center [253, 269] width 85 height 8
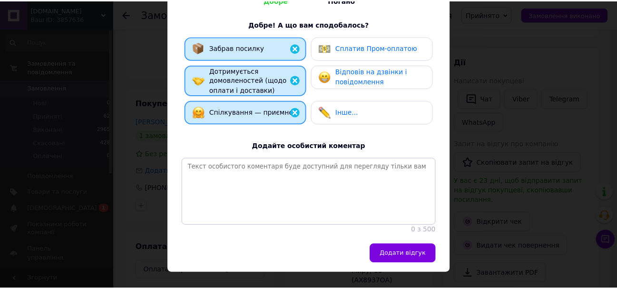
scroll to position [180, 0]
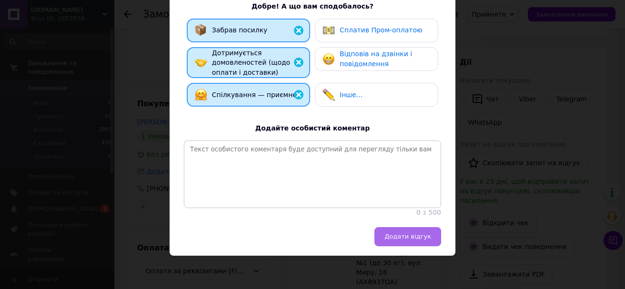
click at [397, 230] on button "Додати відгук" at bounding box center [407, 236] width 67 height 19
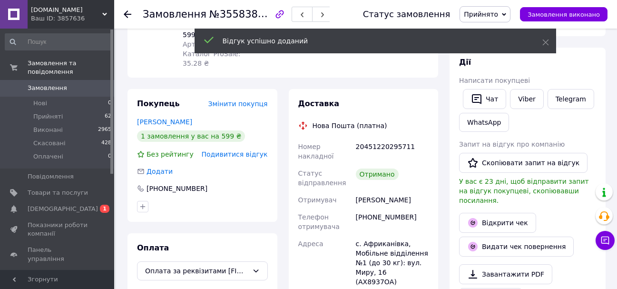
click at [563, 13] on span "Замовлення виконано" at bounding box center [564, 14] width 72 height 7
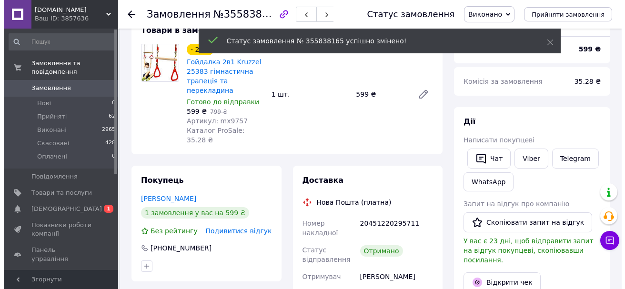
scroll to position [0, 0]
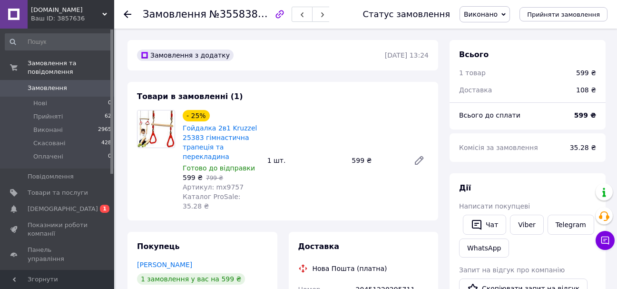
click at [127, 11] on icon at bounding box center [128, 14] width 8 height 8
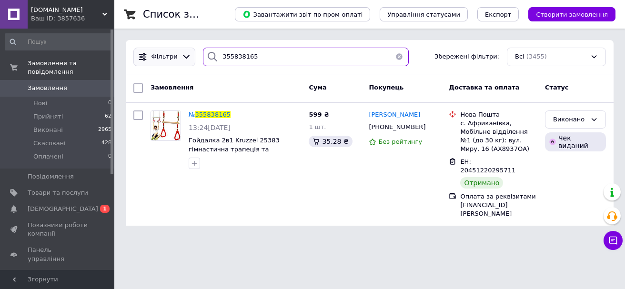
drag, startPoint x: 259, startPoint y: 53, endPoint x: 179, endPoint y: 57, distance: 80.1
click at [185, 57] on div "Фільтри 355838165 Збережені фільтри: Всі (3455)" at bounding box center [369, 57] width 480 height 19
paste input "6037839"
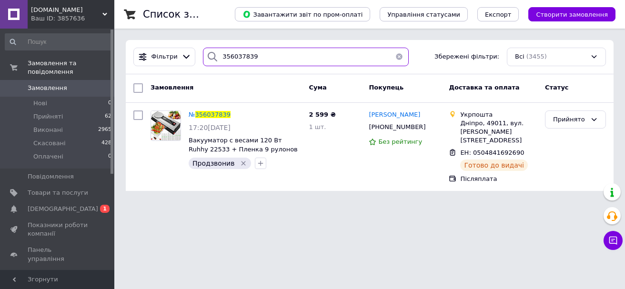
drag, startPoint x: 255, startPoint y: 58, endPoint x: 215, endPoint y: 55, distance: 39.6
click at [215, 55] on div "356037839" at bounding box center [306, 57] width 206 height 19
paste input "48596"
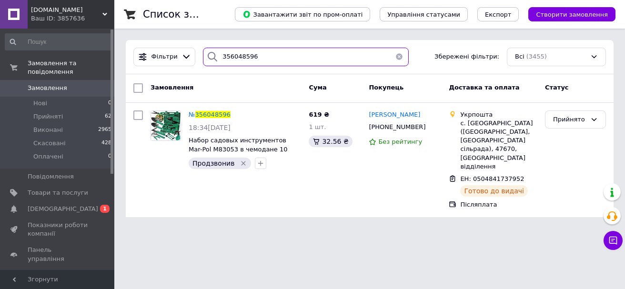
drag, startPoint x: 259, startPoint y: 59, endPoint x: 194, endPoint y: 53, distance: 65.9
click at [194, 53] on div "Фільтри 356048596 Збережені фільтри: Всі (3455)" at bounding box center [369, 57] width 480 height 19
paste input "113169"
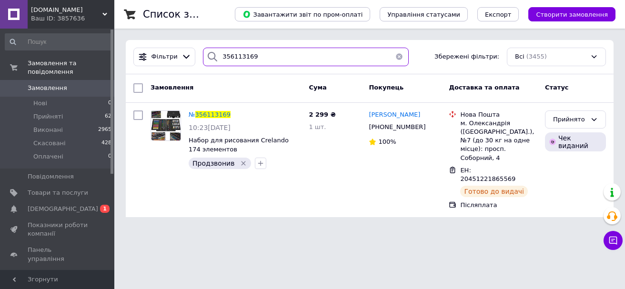
type input "356113169"
